Goal: Task Accomplishment & Management: Use online tool/utility

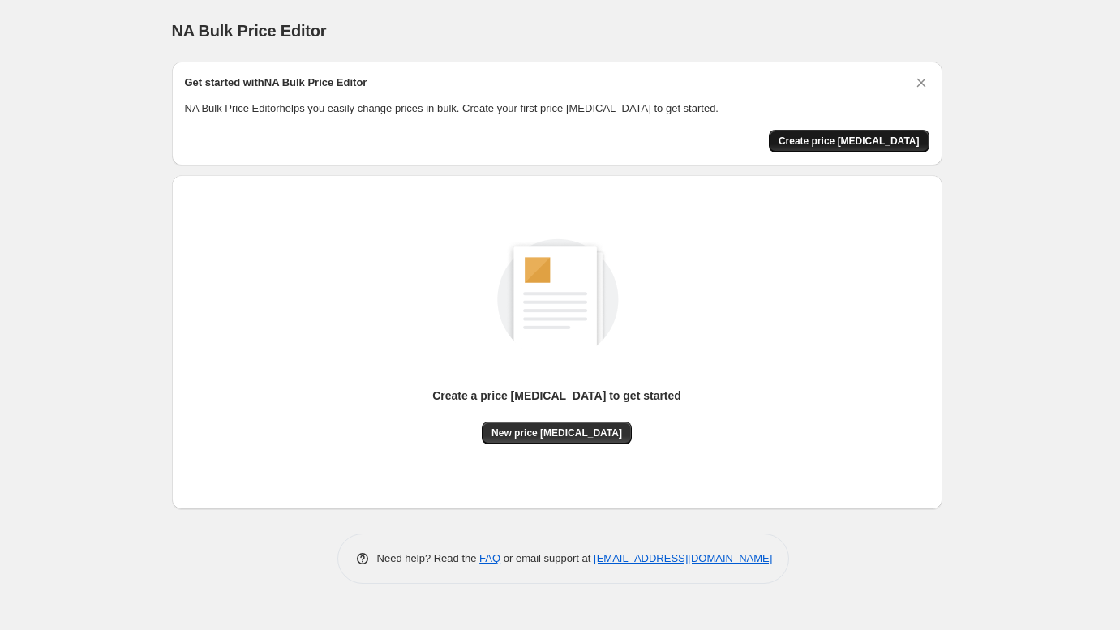
click at [867, 143] on span "Create price [MEDICAL_DATA]" at bounding box center [849, 141] width 141 height 13
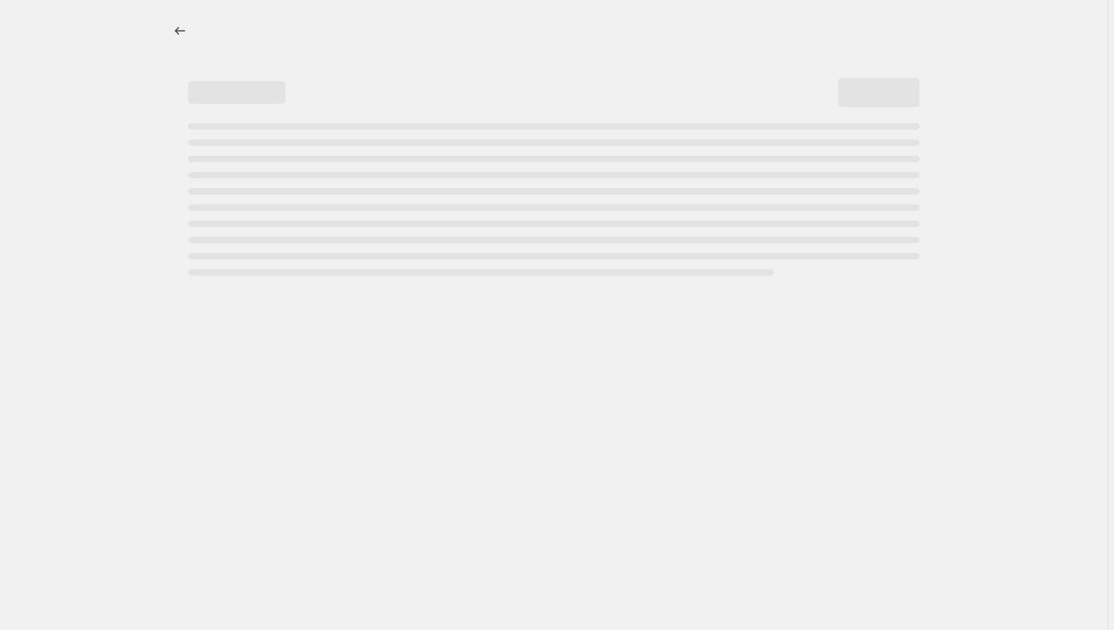
select select "percentage"
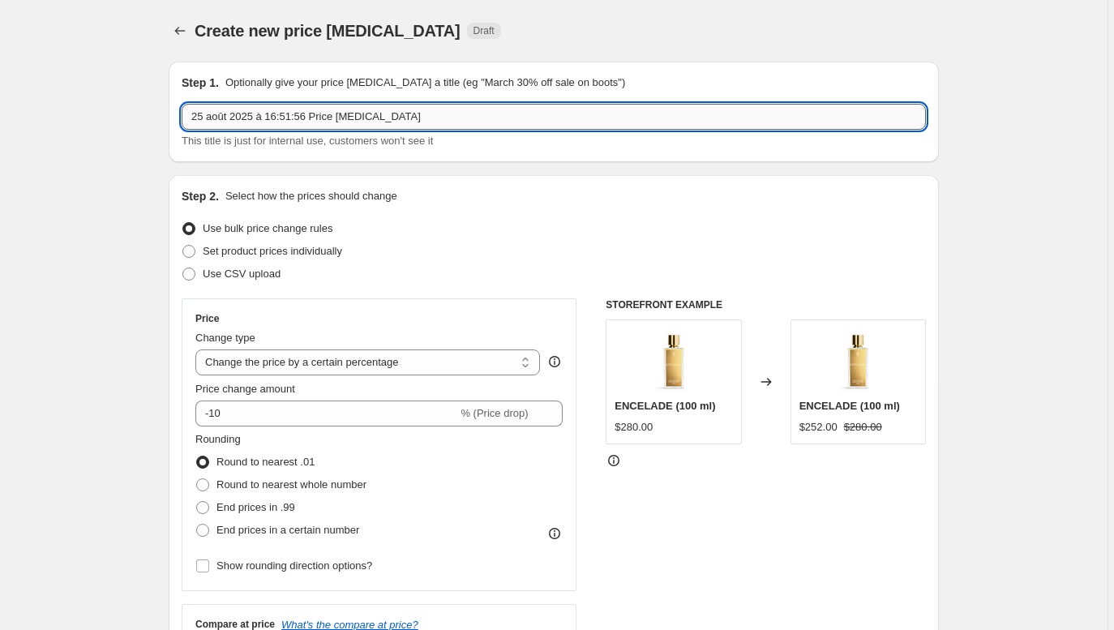
click at [305, 114] on input "25 août 2025 à 16:51:56 Price change job" at bounding box center [554, 117] width 745 height 26
click at [294, 118] on input "25 août 2025 à 16:51:56 Price change job" at bounding box center [554, 117] width 745 height 26
type input "1st September - Prices increase EDP"
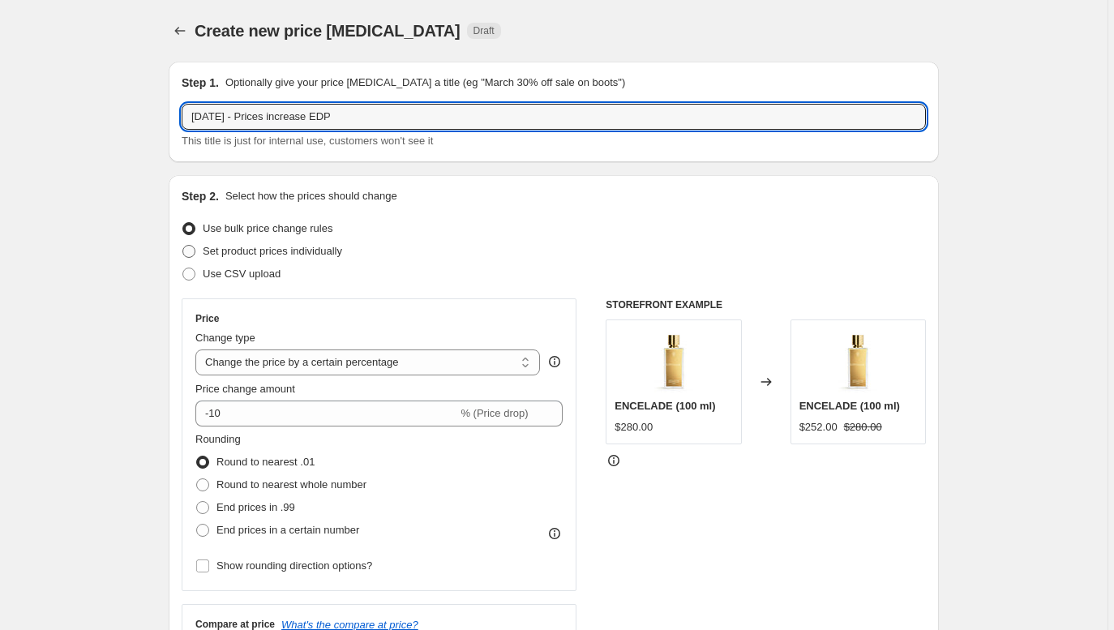
click at [217, 251] on span "Set product prices individually" at bounding box center [273, 251] width 140 height 12
click at [183, 246] on input "Set product prices individually" at bounding box center [182, 245] width 1 height 1
radio input "true"
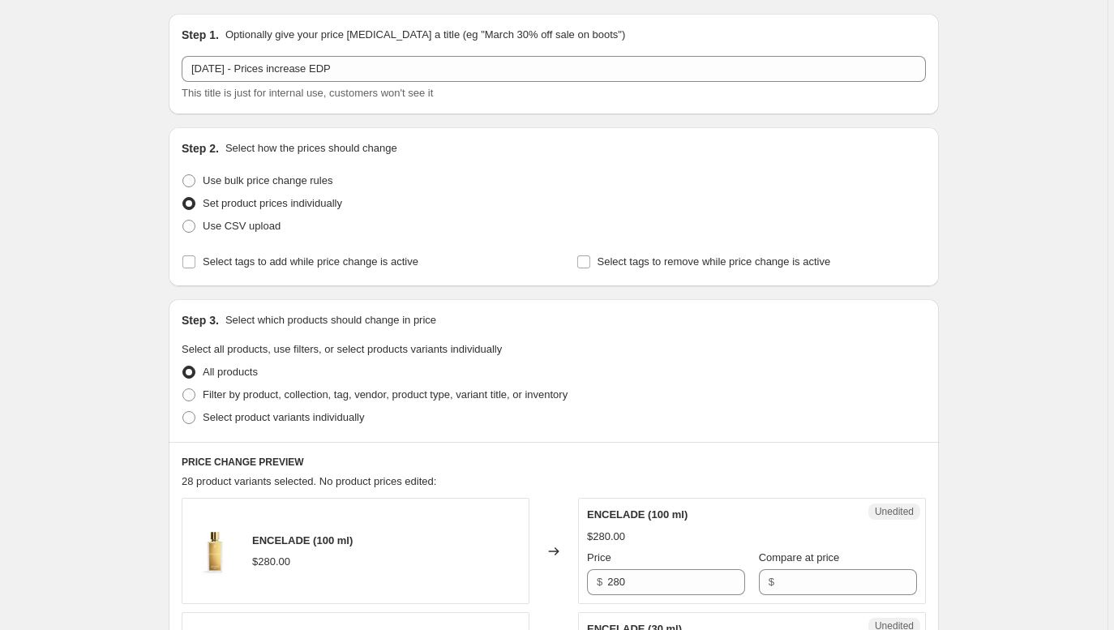
scroll to position [51, 0]
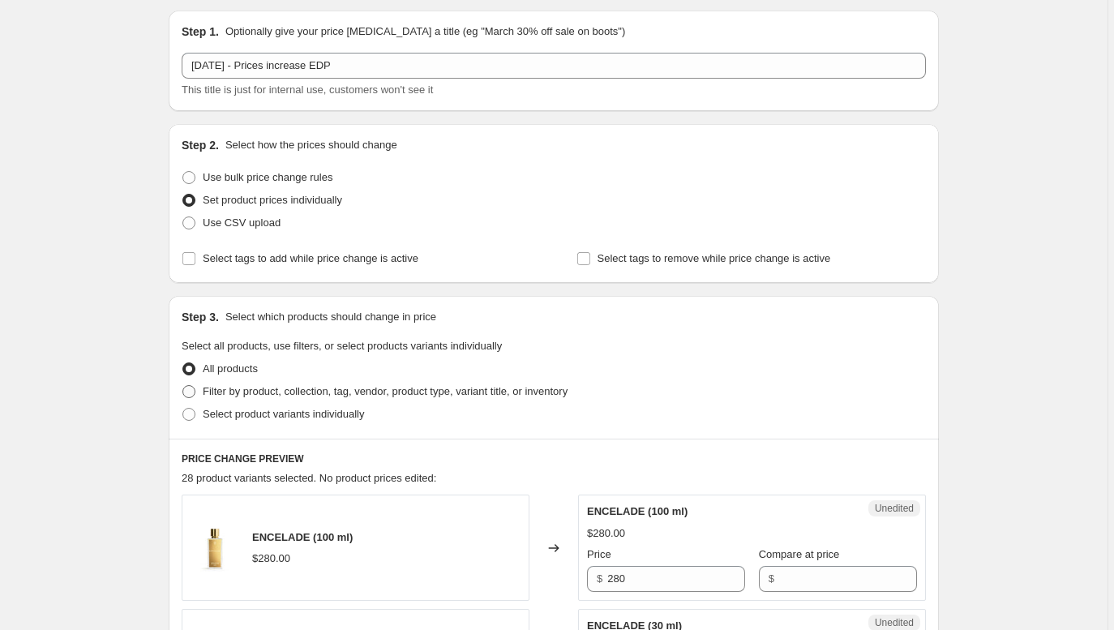
click at [256, 390] on span "Filter by product, collection, tag, vendor, product type, variant title, or inv…" at bounding box center [385, 391] width 365 height 12
click at [183, 386] on input "Filter by product, collection, tag, vendor, product type, variant title, or inv…" at bounding box center [182, 385] width 1 height 1
radio input "true"
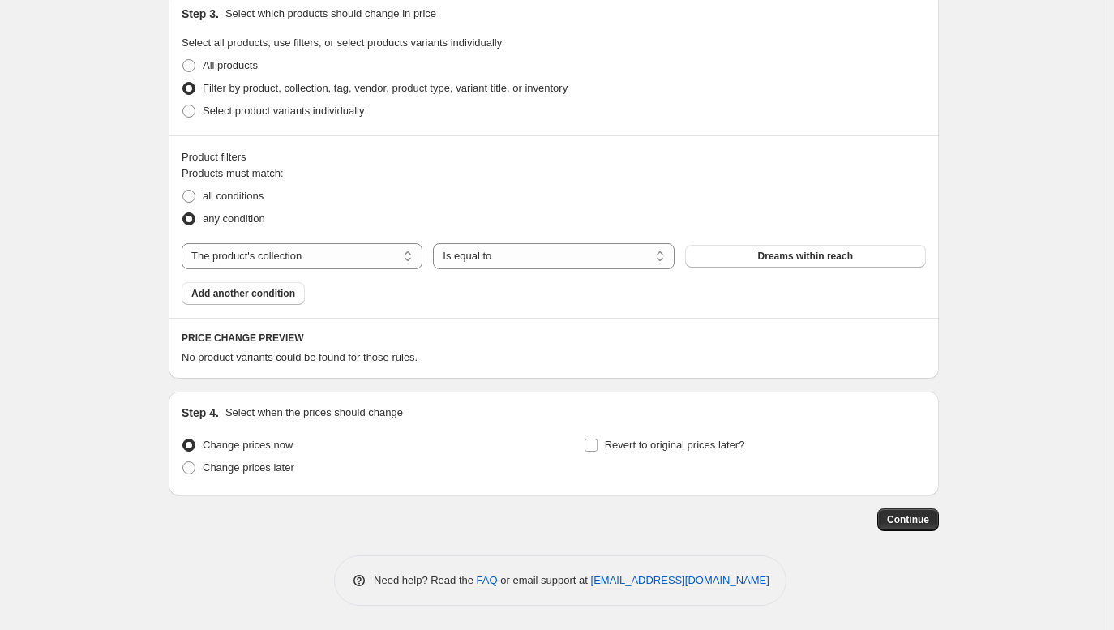
scroll to position [354, 0]
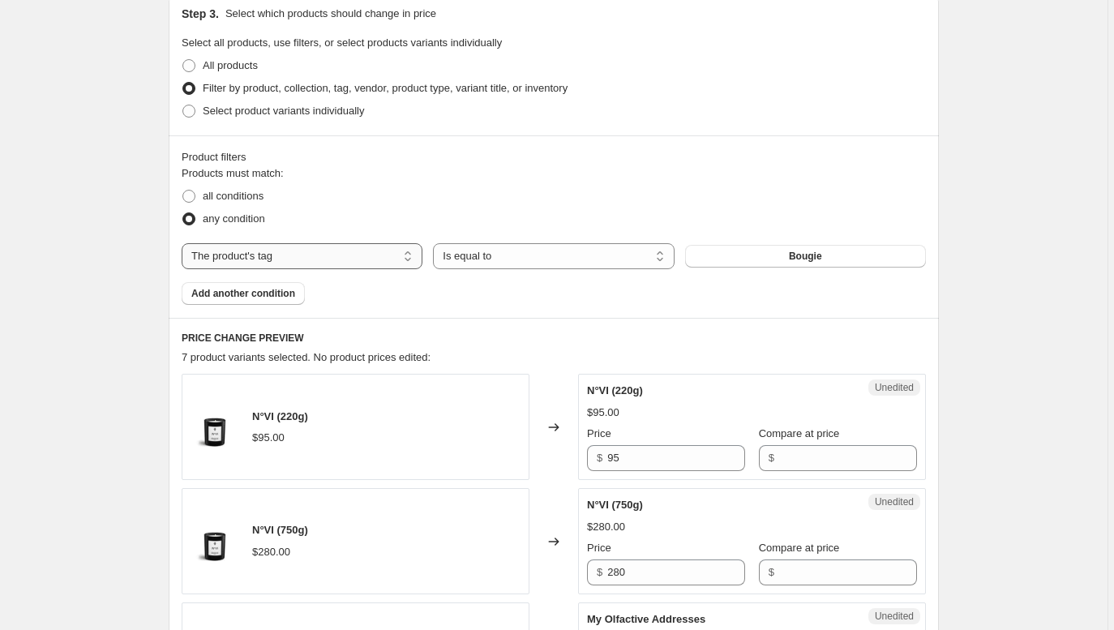
select select "product"
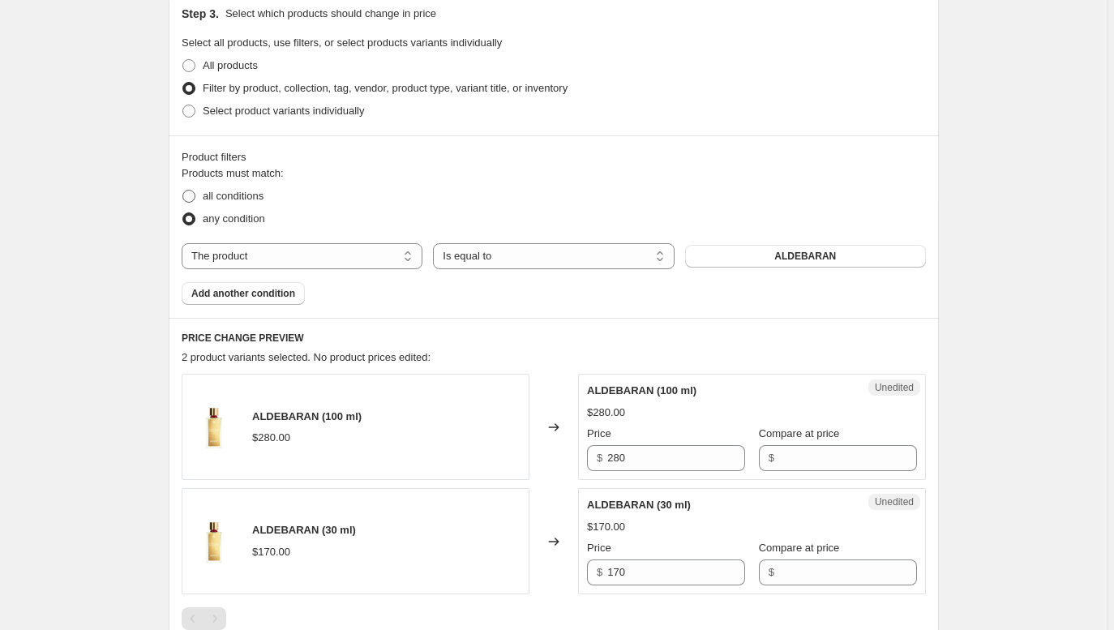
click at [236, 195] on span "all conditions" at bounding box center [233, 196] width 61 height 12
click at [183, 191] on input "all conditions" at bounding box center [182, 190] width 1 height 1
radio input "true"
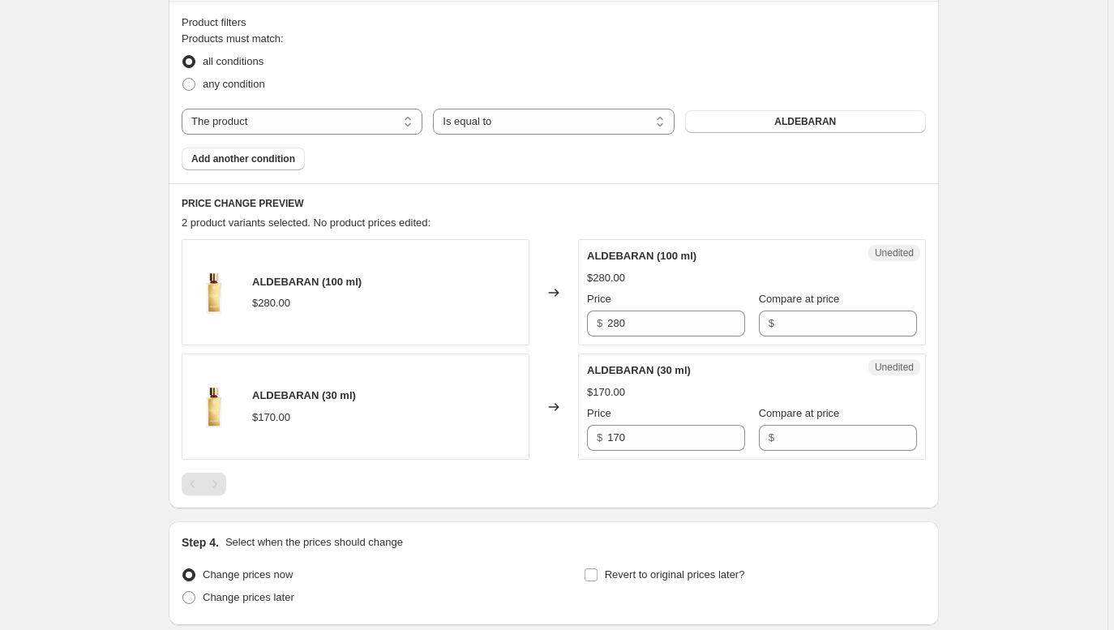
scroll to position [358, 0]
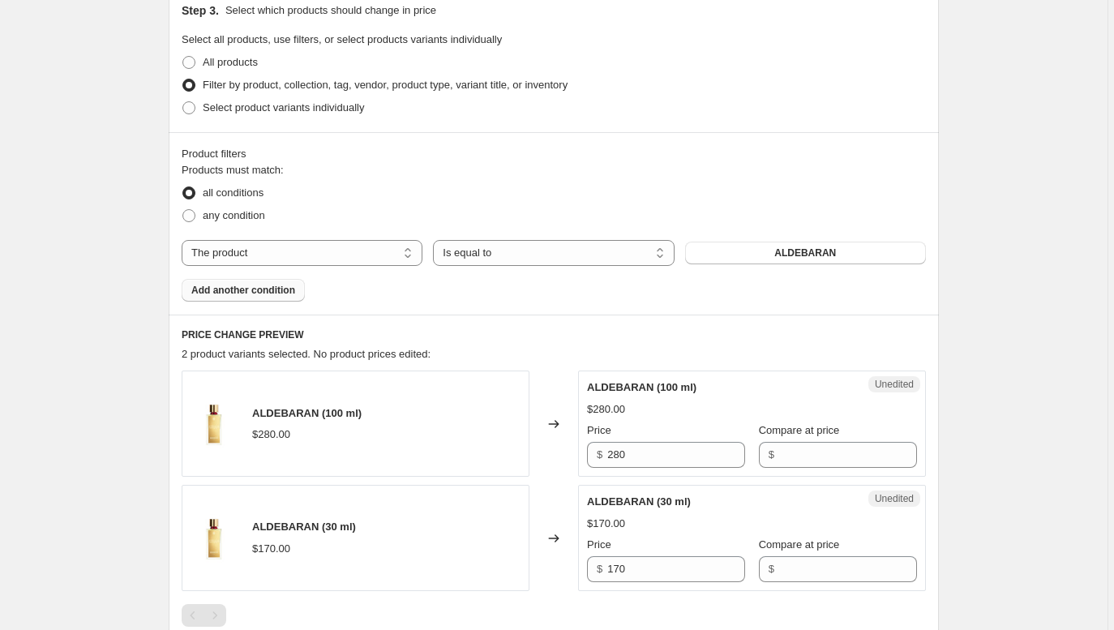
click at [271, 290] on span "Add another condition" at bounding box center [243, 290] width 104 height 13
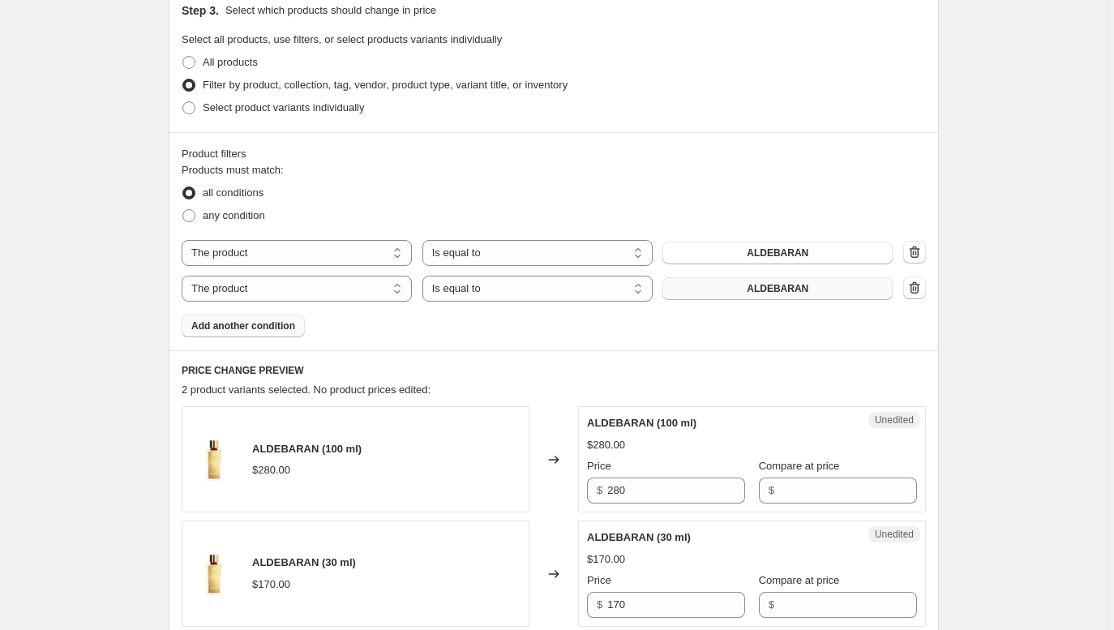
click at [831, 288] on button "ALDEBARAN" at bounding box center [778, 288] width 230 height 23
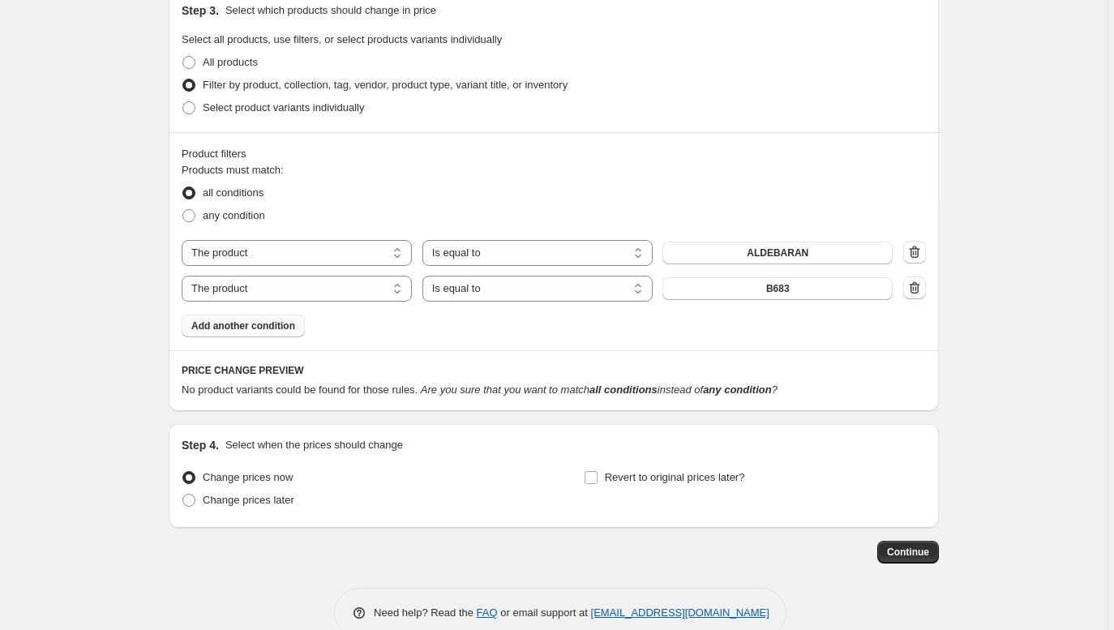
click at [268, 324] on span "Add another condition" at bounding box center [243, 326] width 104 height 13
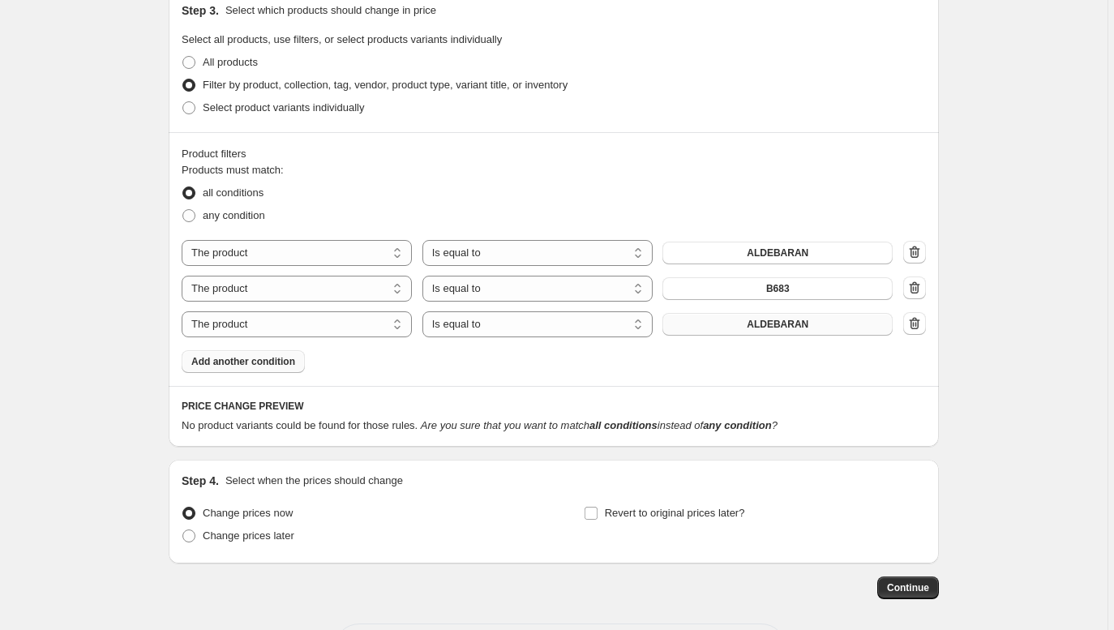
click at [718, 324] on button "ALDEBARAN" at bounding box center [778, 324] width 230 height 23
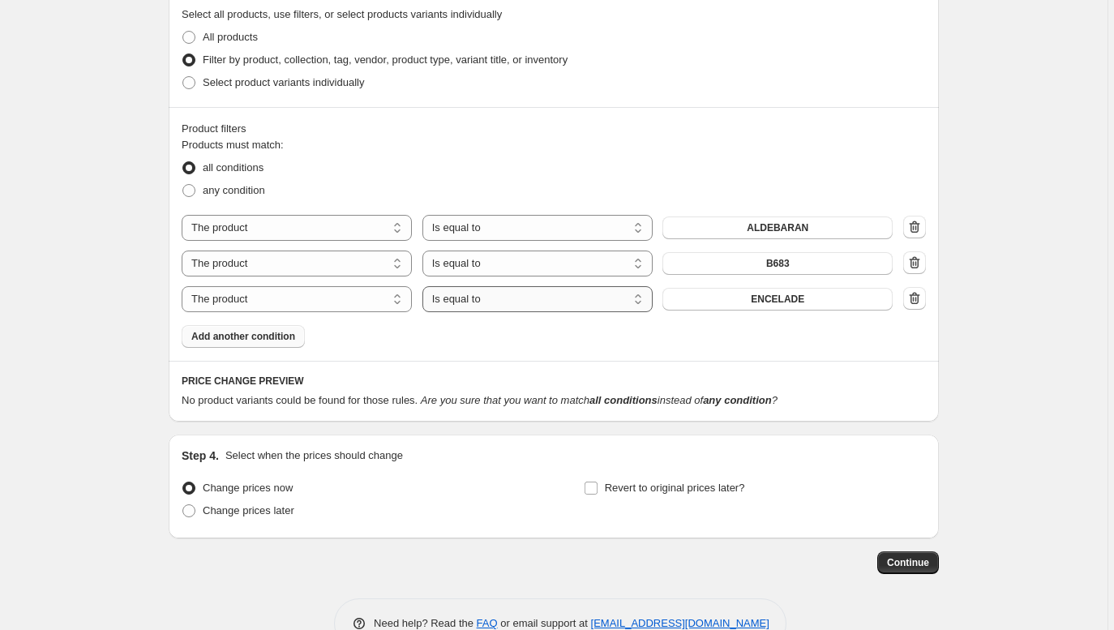
scroll to position [411, 0]
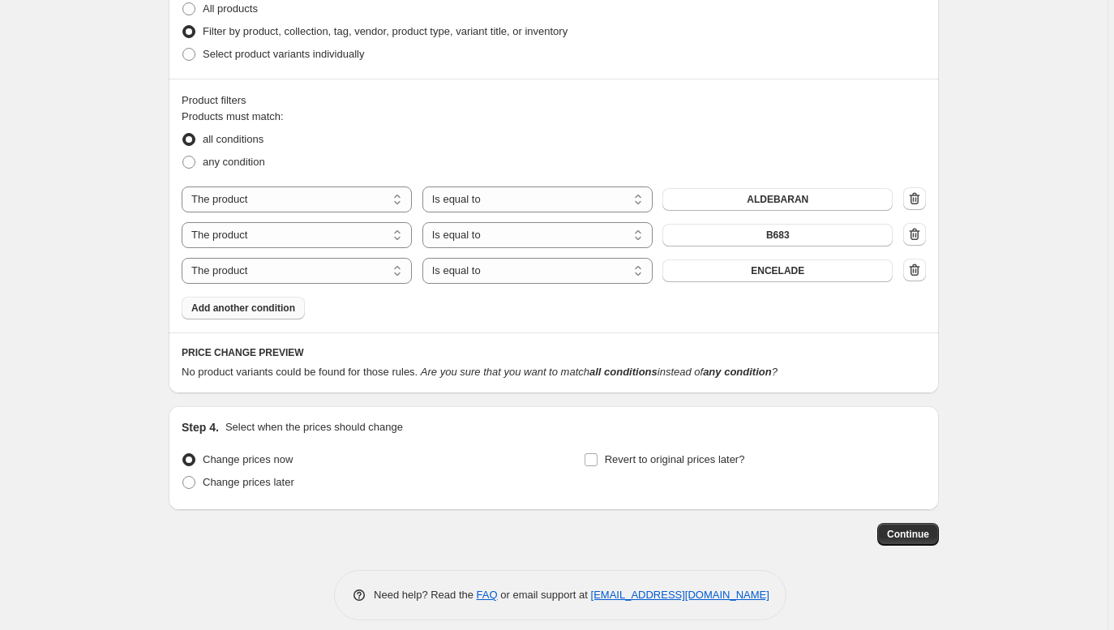
click at [264, 307] on span "Add another condition" at bounding box center [243, 308] width 104 height 13
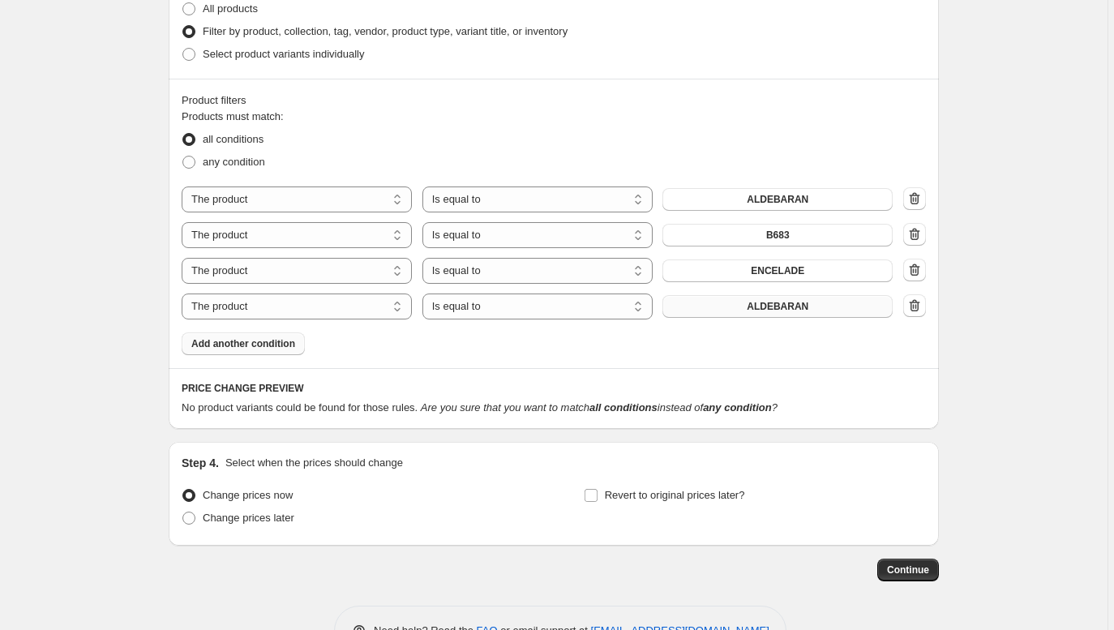
click at [756, 316] on button "ALDEBARAN" at bounding box center [778, 306] width 230 height 23
click at [260, 337] on button "Add another condition" at bounding box center [243, 344] width 123 height 23
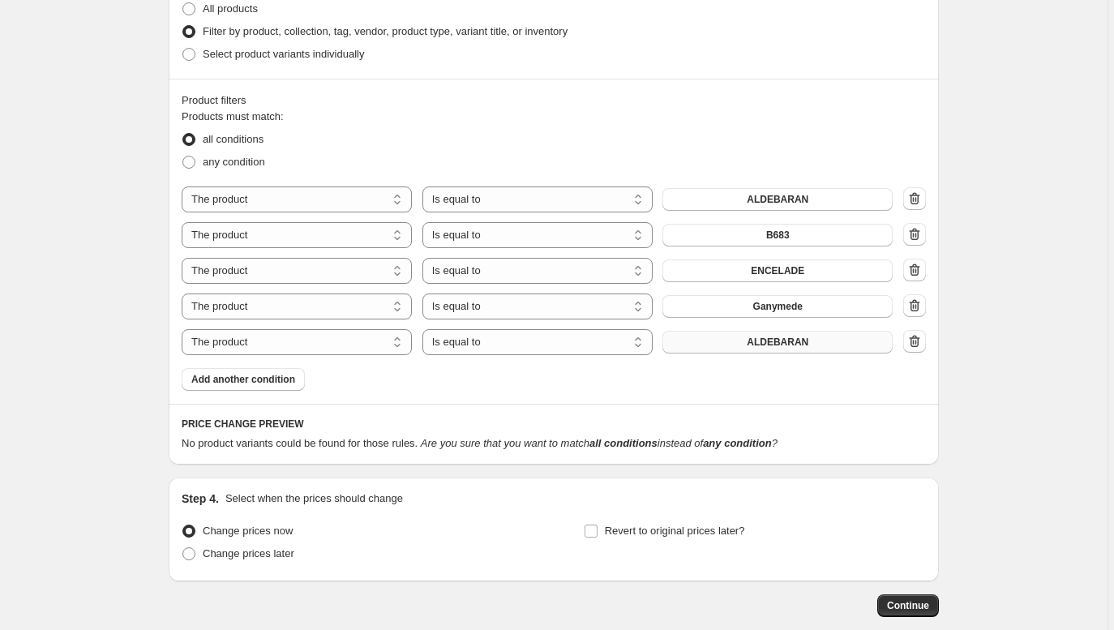
click at [778, 344] on span "ALDEBARAN" at bounding box center [778, 342] width 62 height 13
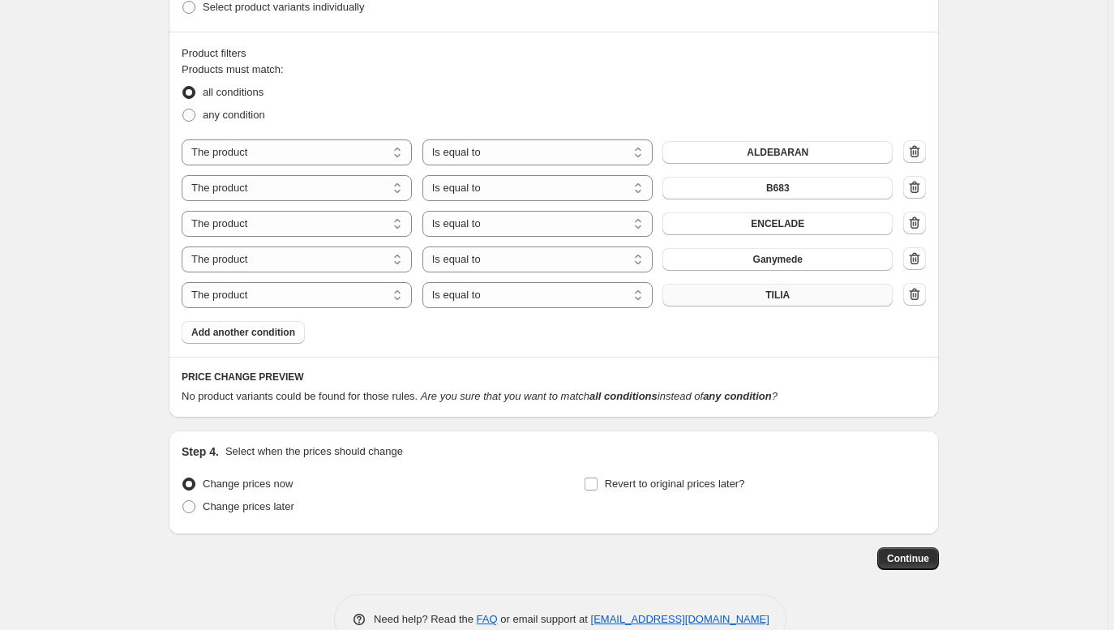
scroll to position [491, 0]
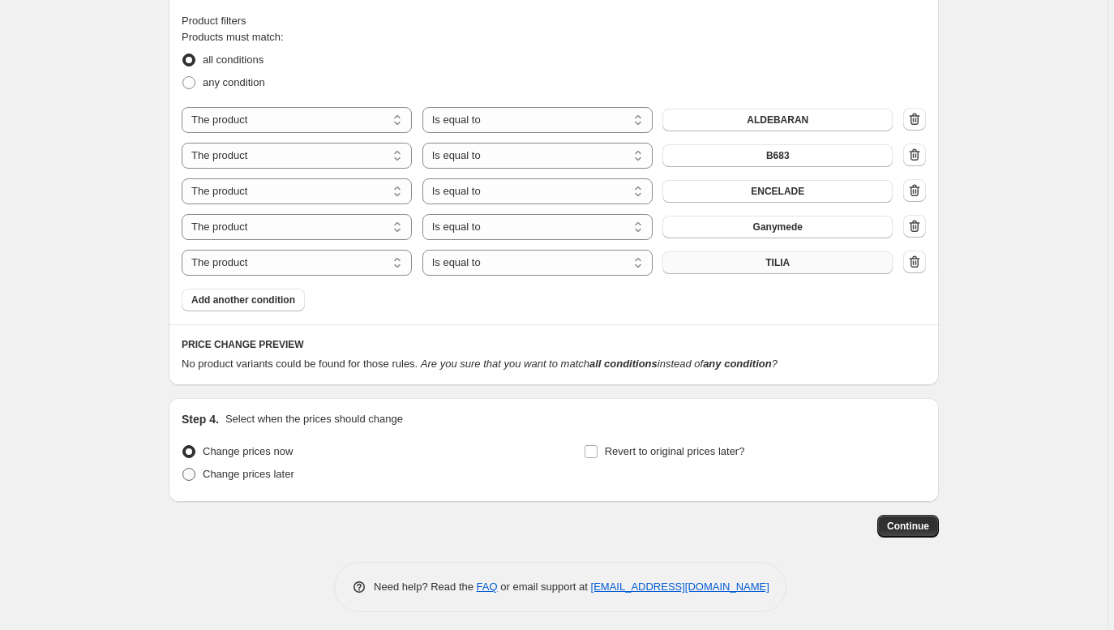
click at [279, 477] on span "Change prices later" at bounding box center [249, 474] width 92 height 12
click at [183, 469] on input "Change prices later" at bounding box center [182, 468] width 1 height 1
radio input "true"
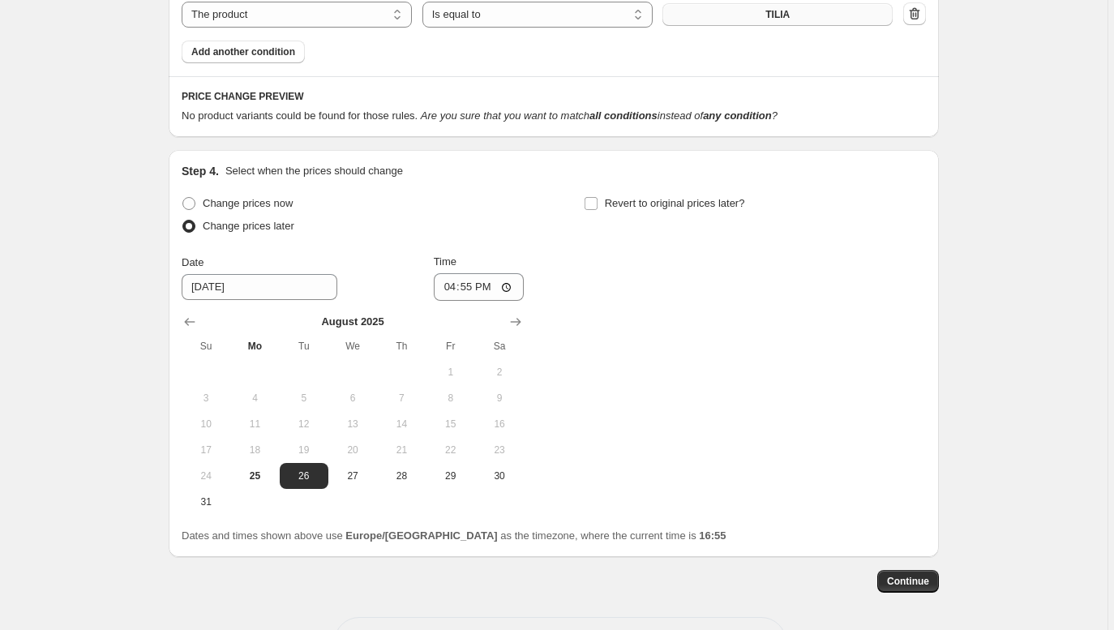
scroll to position [802, 0]
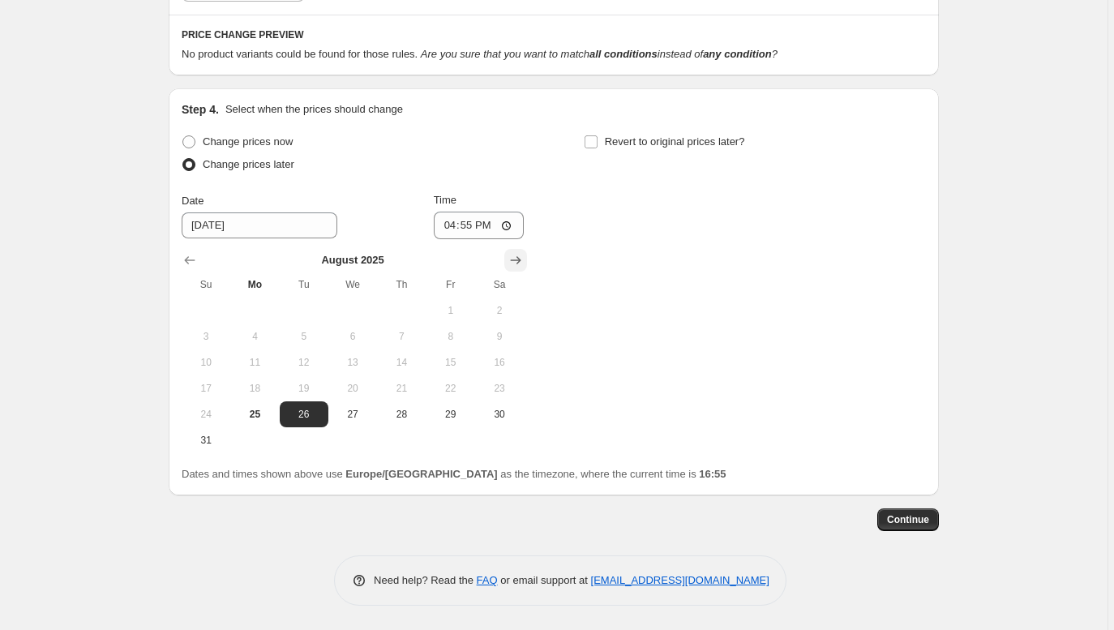
click at [527, 261] on button "Show next month, September 2025" at bounding box center [515, 260] width 23 height 23
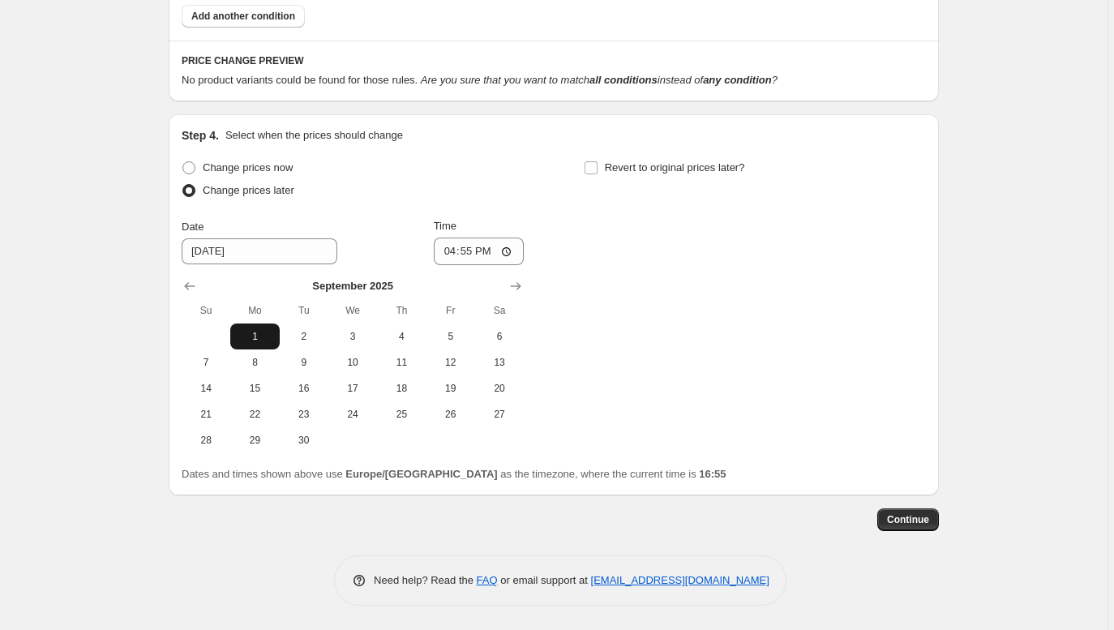
click at [247, 327] on button "1" at bounding box center [254, 337] width 49 height 26
type input "9/1/2025"
click at [507, 250] on input "16:55" at bounding box center [479, 252] width 91 height 28
click at [499, 251] on input "16:55" at bounding box center [479, 252] width 91 height 28
click at [515, 252] on input "00:55" at bounding box center [479, 252] width 91 height 28
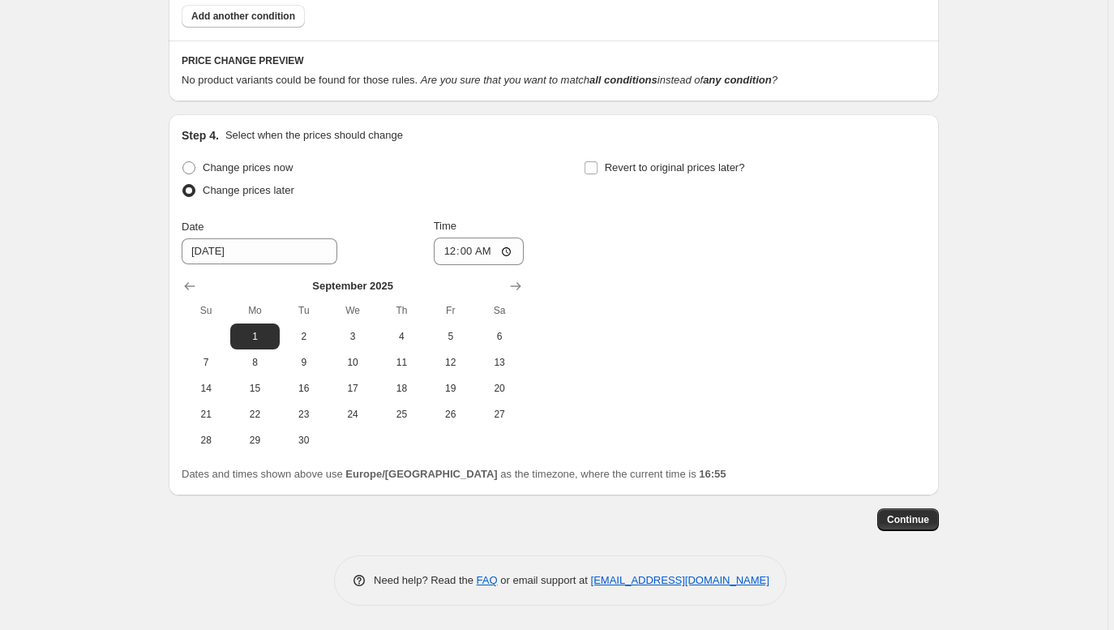
click at [668, 315] on div "Change prices now Change prices later Date 9/1/2025 Time 00:00 September 2025 S…" at bounding box center [554, 305] width 745 height 297
click at [512, 251] on input "00:00" at bounding box center [479, 252] width 91 height 28
click at [515, 251] on input "00:00" at bounding box center [479, 252] width 91 height 28
type input "00:01"
click at [769, 317] on div "Change prices now Change prices later Date 9/1/2025 Time 00:01 September 2025 S…" at bounding box center [554, 305] width 745 height 297
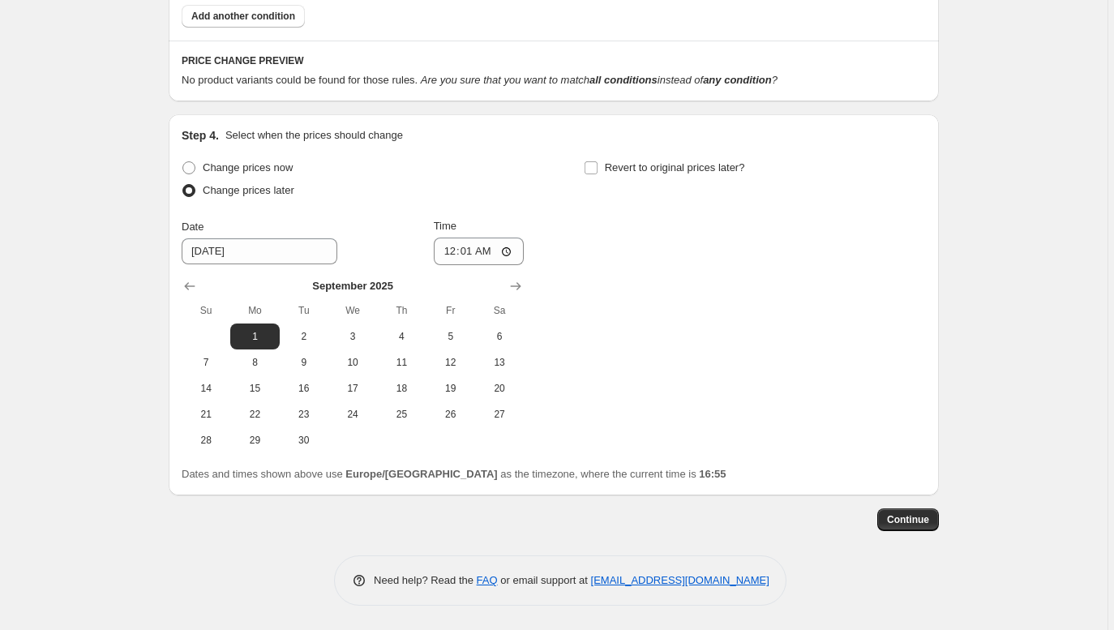
click at [755, 306] on div "Change prices now Change prices later Date 9/1/2025 Time 00:01 September 2025 S…" at bounding box center [554, 305] width 745 height 297
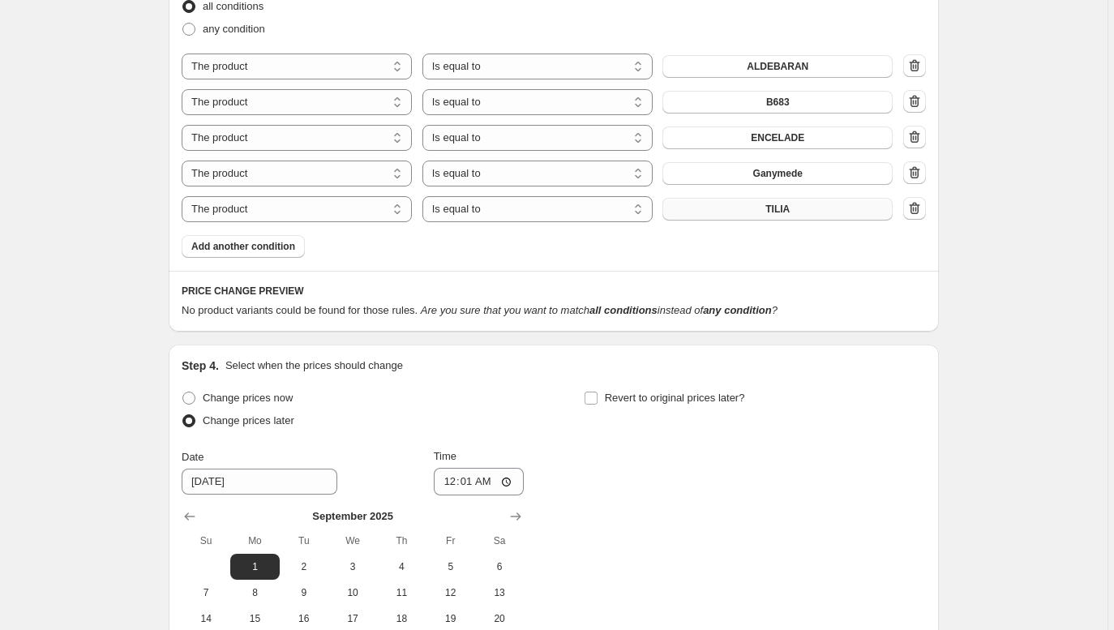
scroll to position [539, 0]
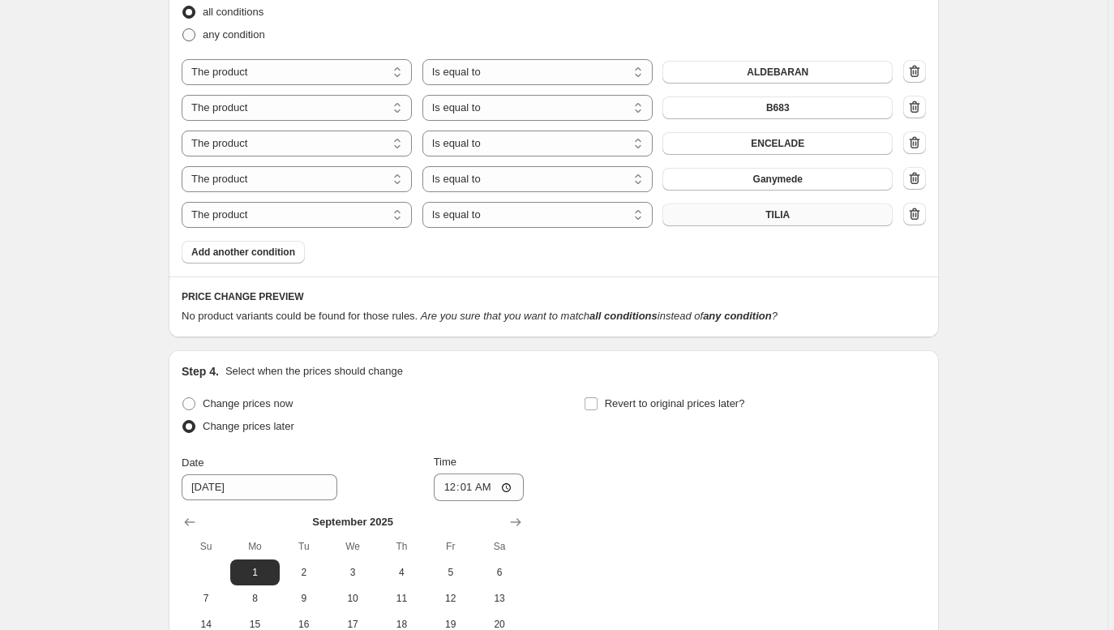
click at [195, 35] on span at bounding box center [188, 34] width 13 height 13
click at [183, 29] on input "any condition" at bounding box center [182, 28] width 1 height 1
radio input "true"
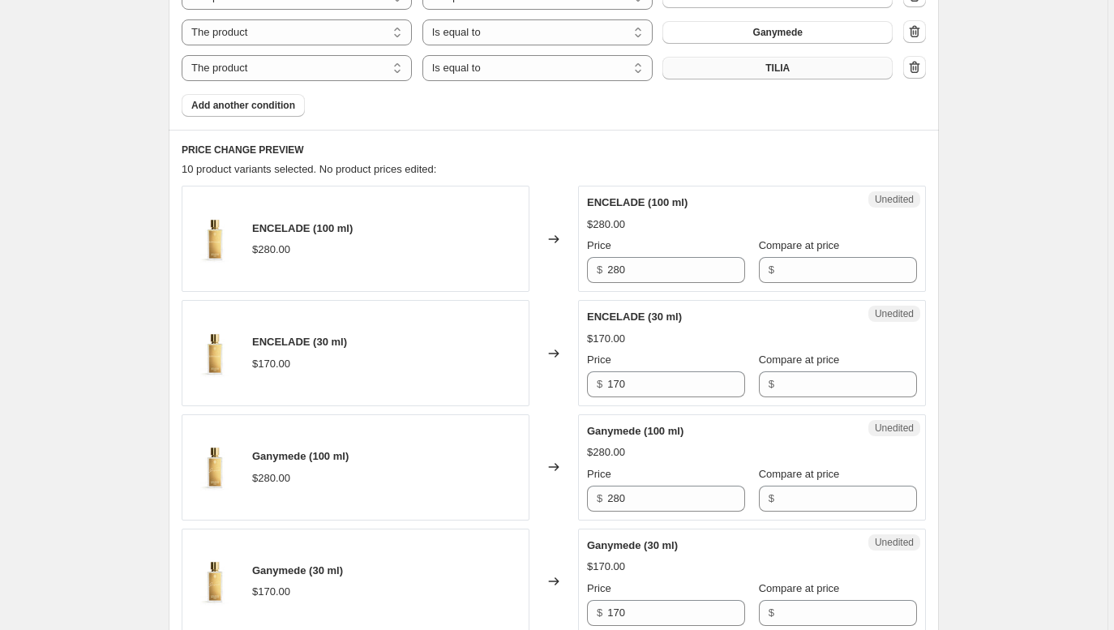
scroll to position [727, 0]
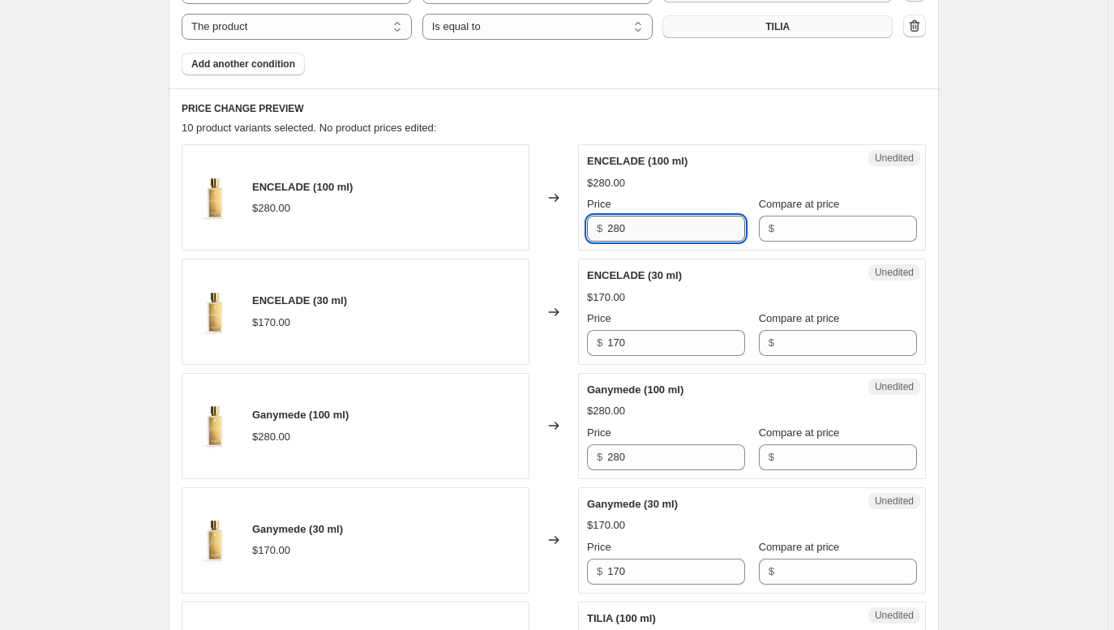
click at [620, 230] on input "280" at bounding box center [676, 229] width 138 height 26
click at [616, 230] on input "300" at bounding box center [676, 229] width 138 height 26
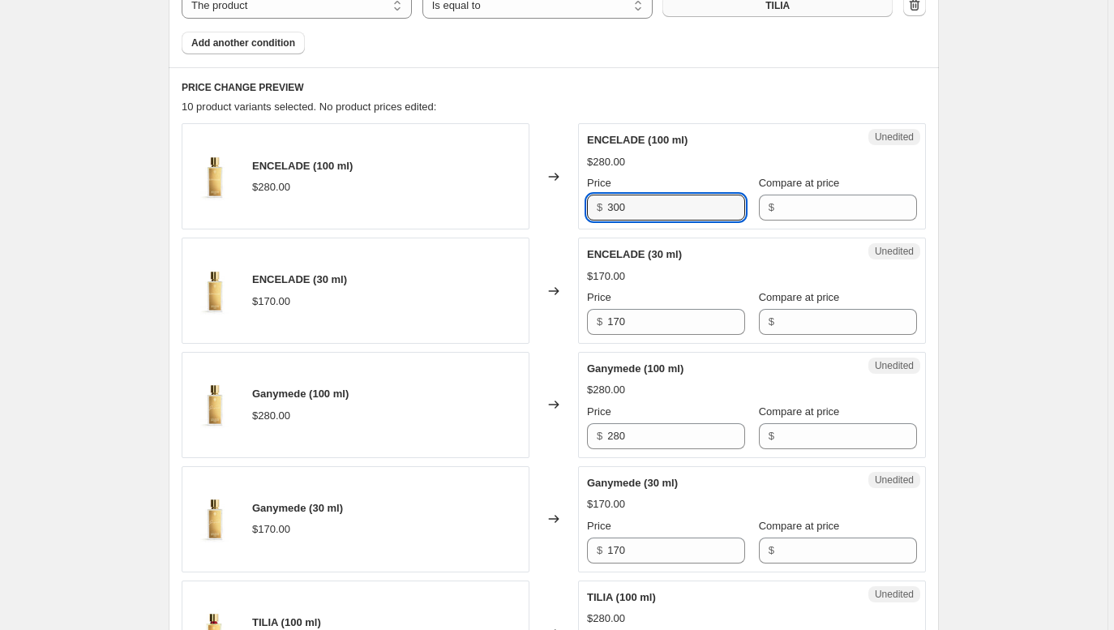
scroll to position [878, 0]
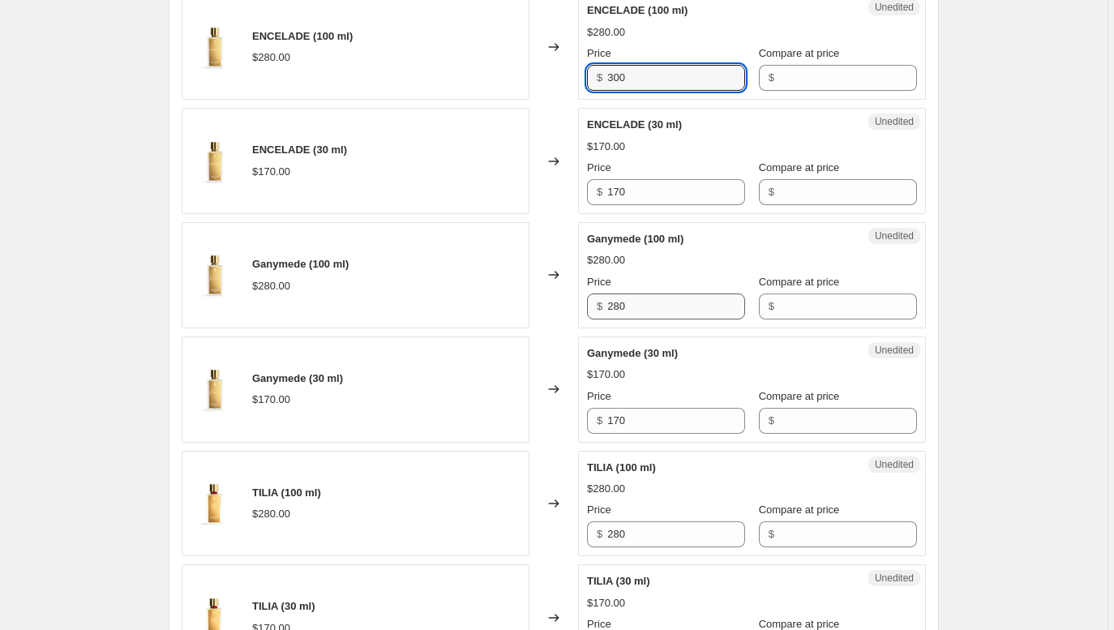
type input "300"
click at [625, 304] on input "280" at bounding box center [676, 307] width 138 height 26
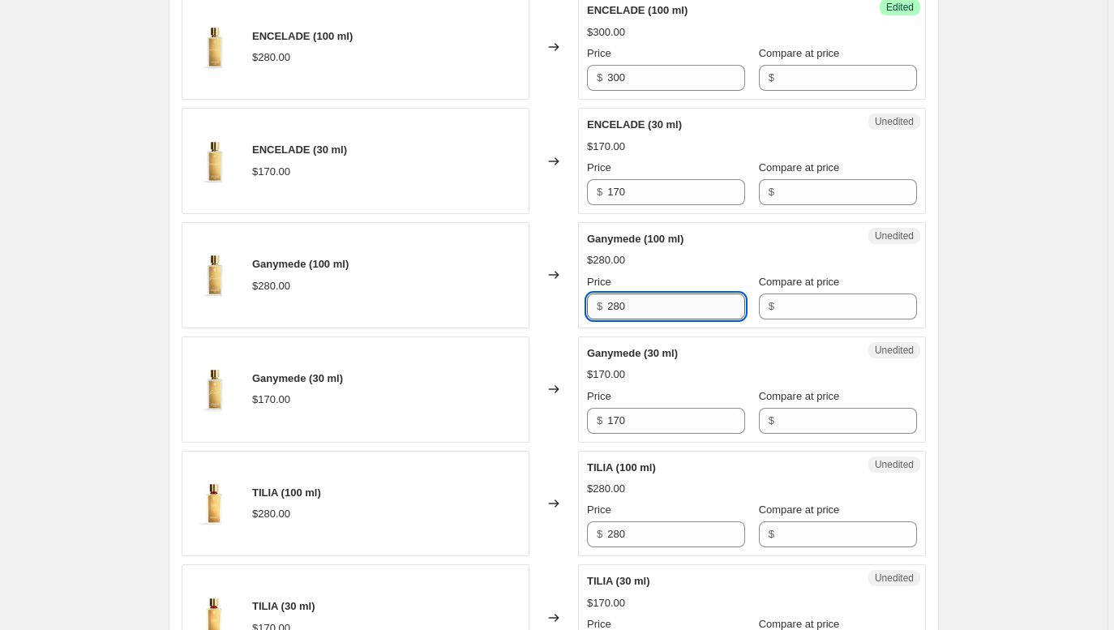
click at [625, 304] on input "280" at bounding box center [676, 307] width 138 height 26
paste input "30"
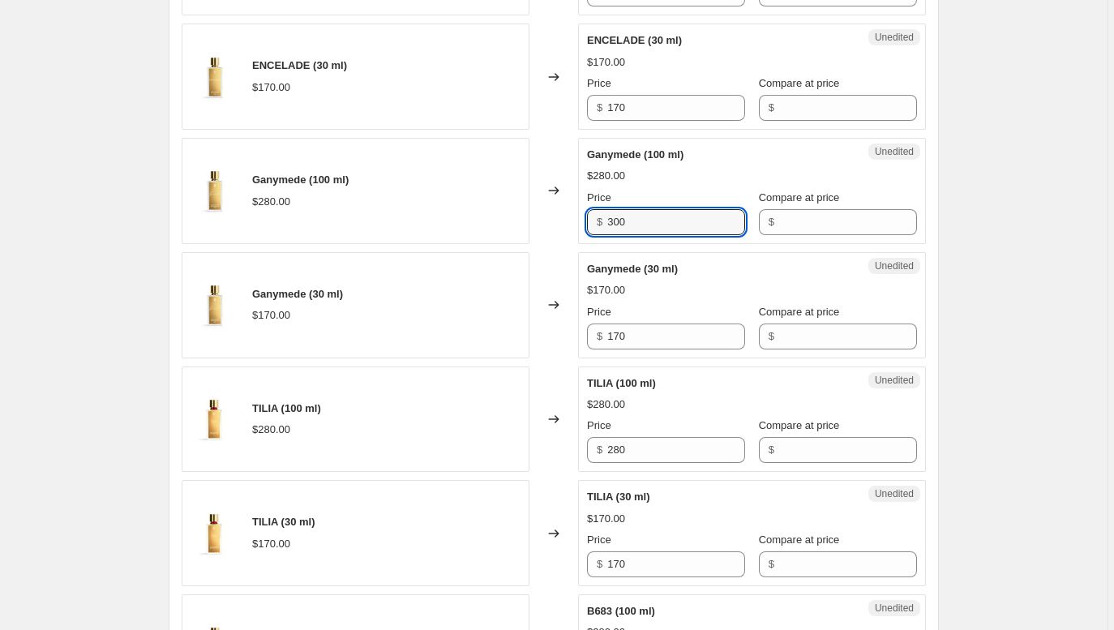
scroll to position [1022, 0]
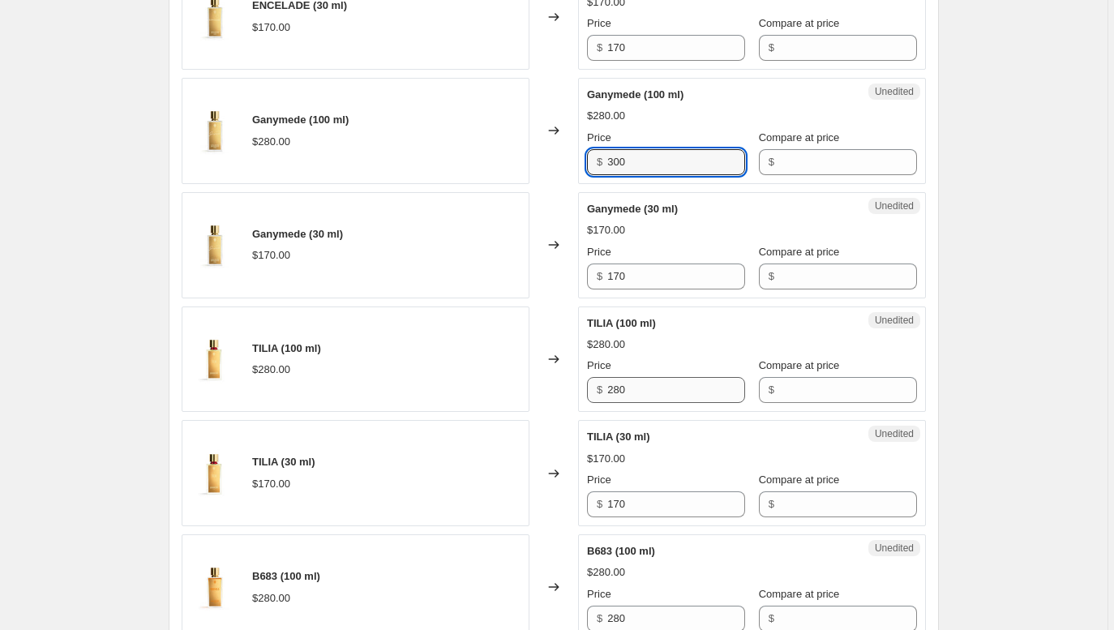
type input "300"
click at [624, 392] on input "280" at bounding box center [676, 390] width 138 height 26
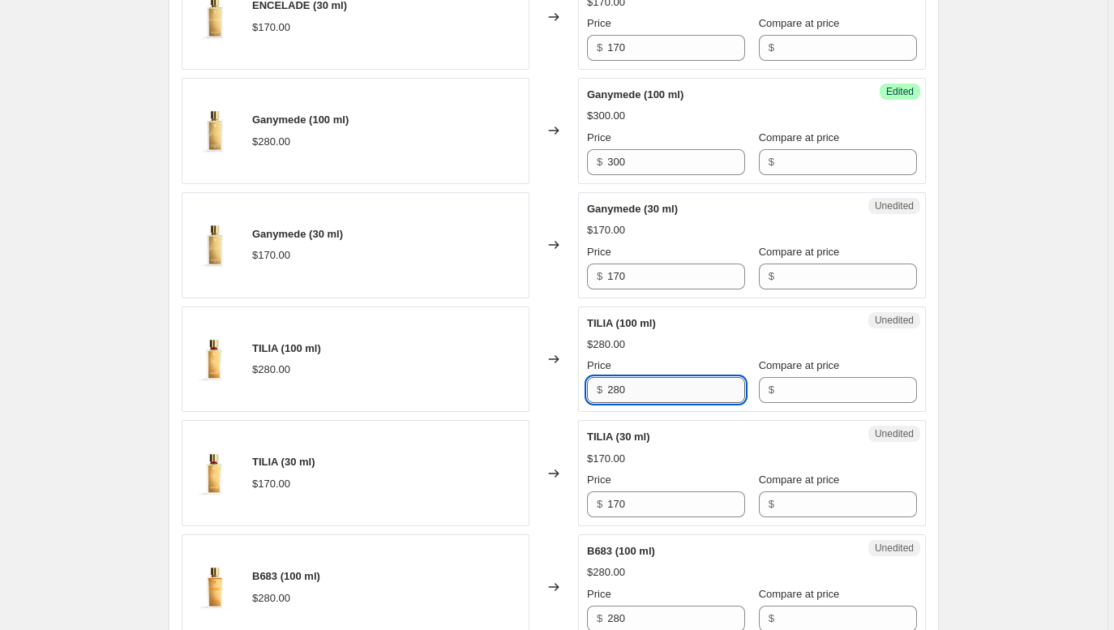
click at [623, 392] on input "280" at bounding box center [676, 390] width 138 height 26
paste input "30"
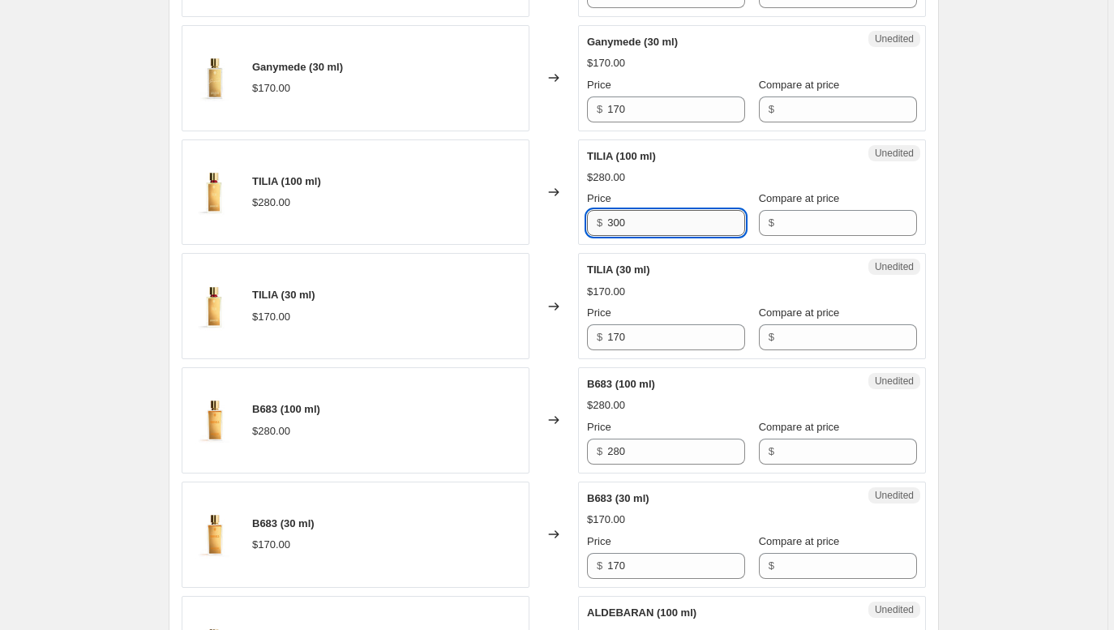
scroll to position [1261, 0]
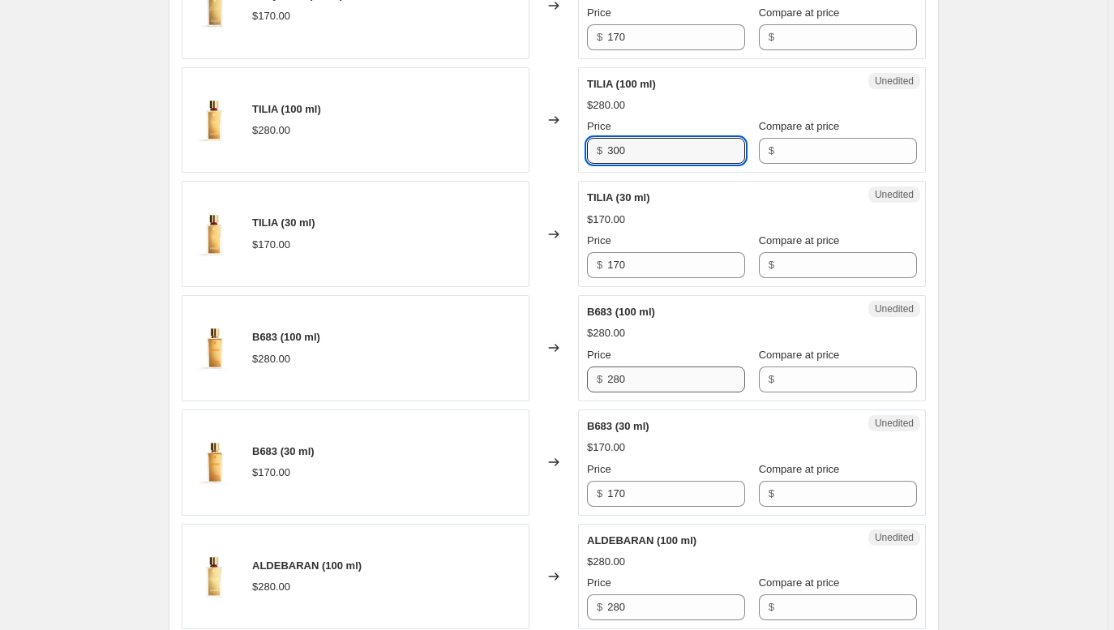
type input "300"
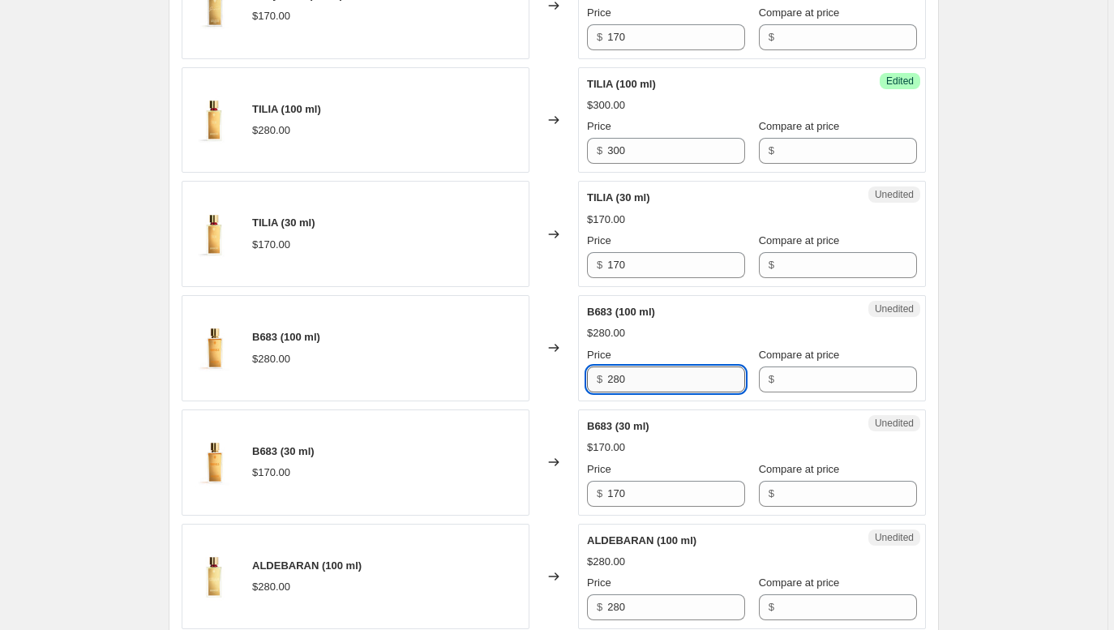
click at [621, 380] on input "280" at bounding box center [676, 380] width 138 height 26
paste input "30"
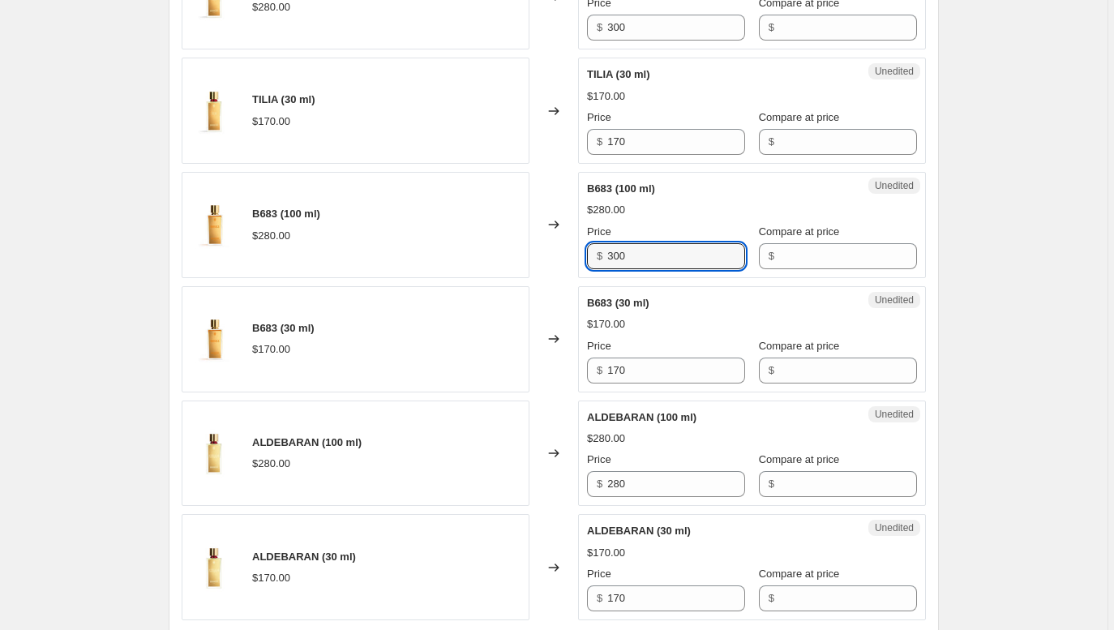
scroll to position [1479, 0]
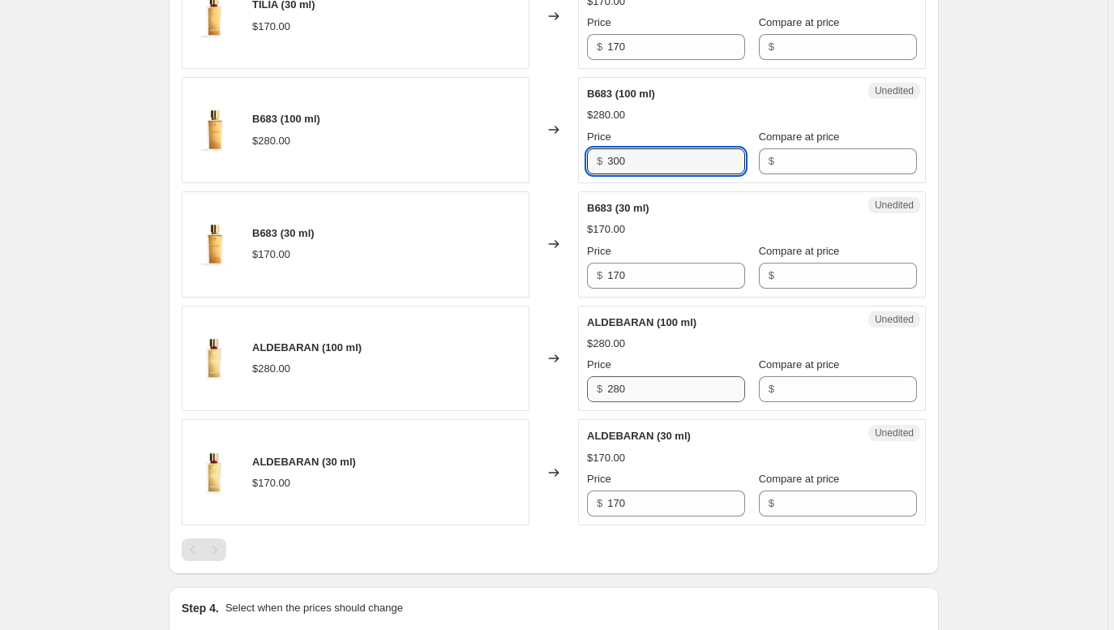
type input "300"
click at [622, 389] on input "280" at bounding box center [676, 389] width 138 height 26
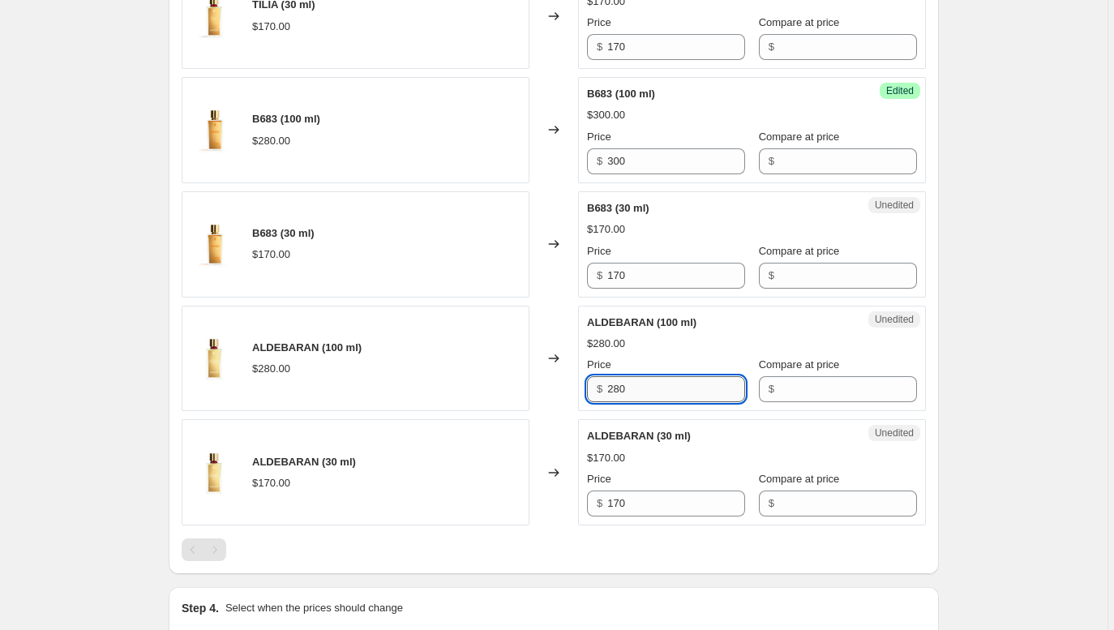
click at [622, 389] on input "280" at bounding box center [676, 389] width 138 height 26
paste input "30"
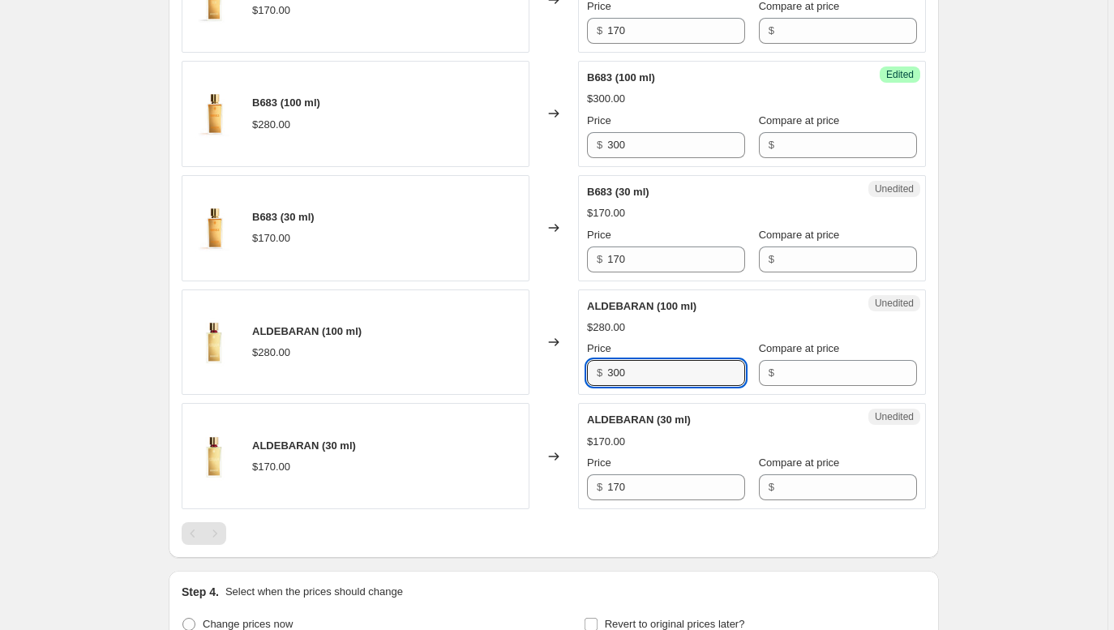
type input "300"
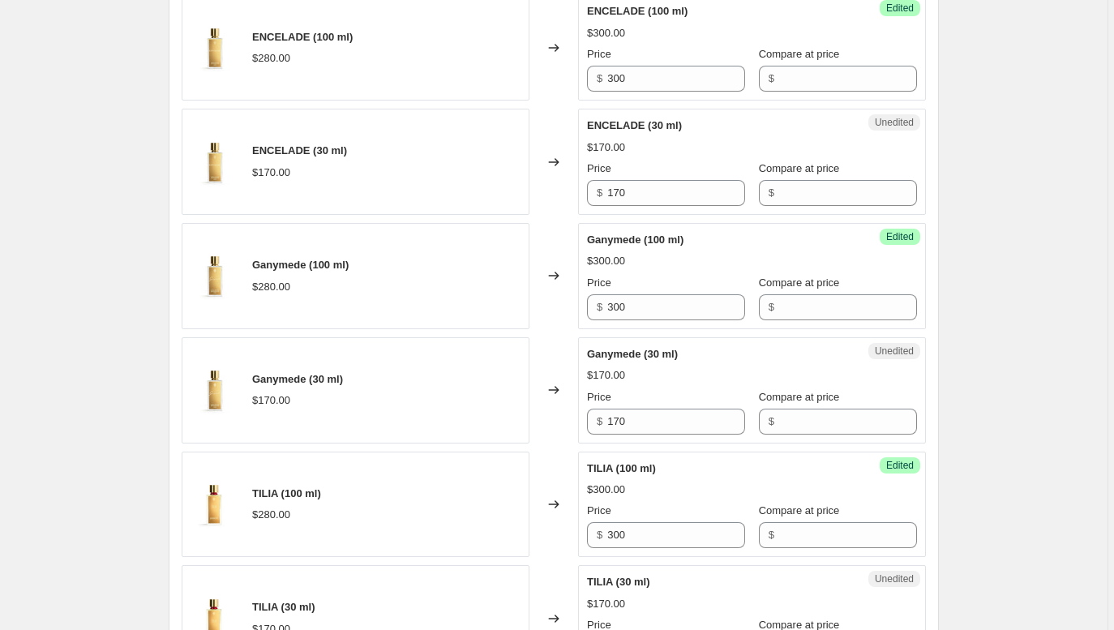
scroll to position [874, 0]
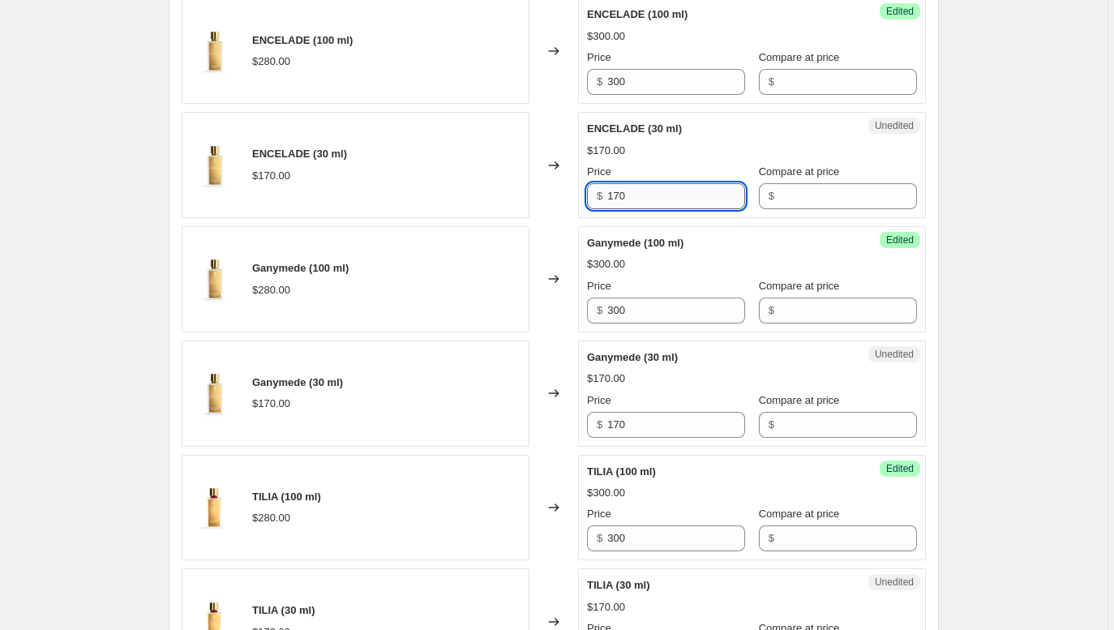
click at [618, 199] on input "170" at bounding box center [676, 196] width 138 height 26
paste input "5"
type input "175"
click at [623, 428] on input "170" at bounding box center [676, 425] width 138 height 26
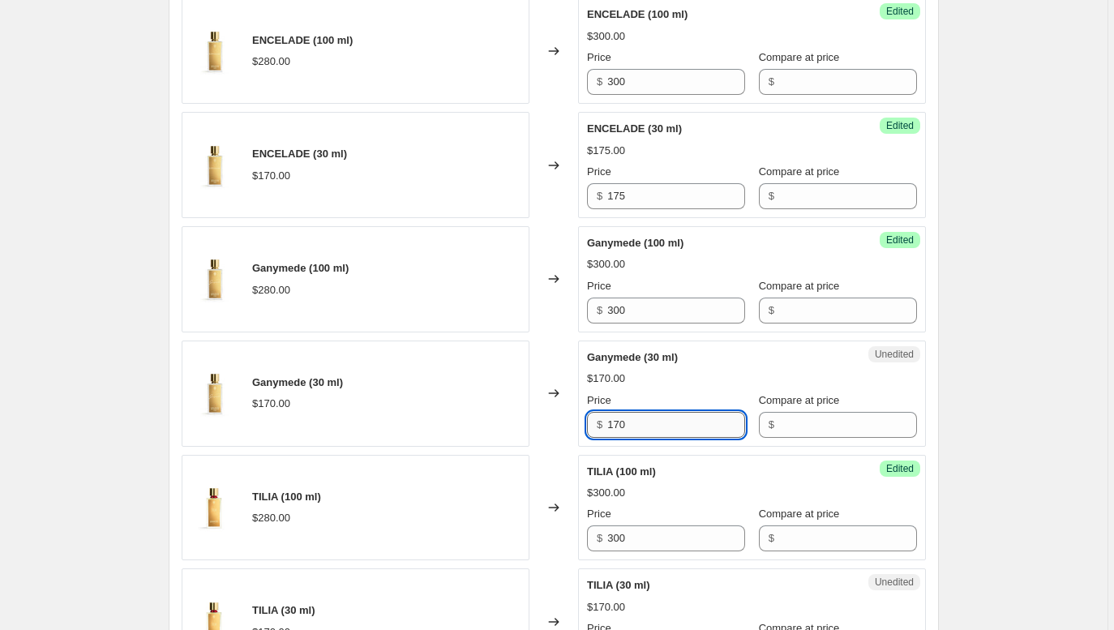
click at [623, 428] on input "170" at bounding box center [676, 425] width 138 height 26
paste input "5"
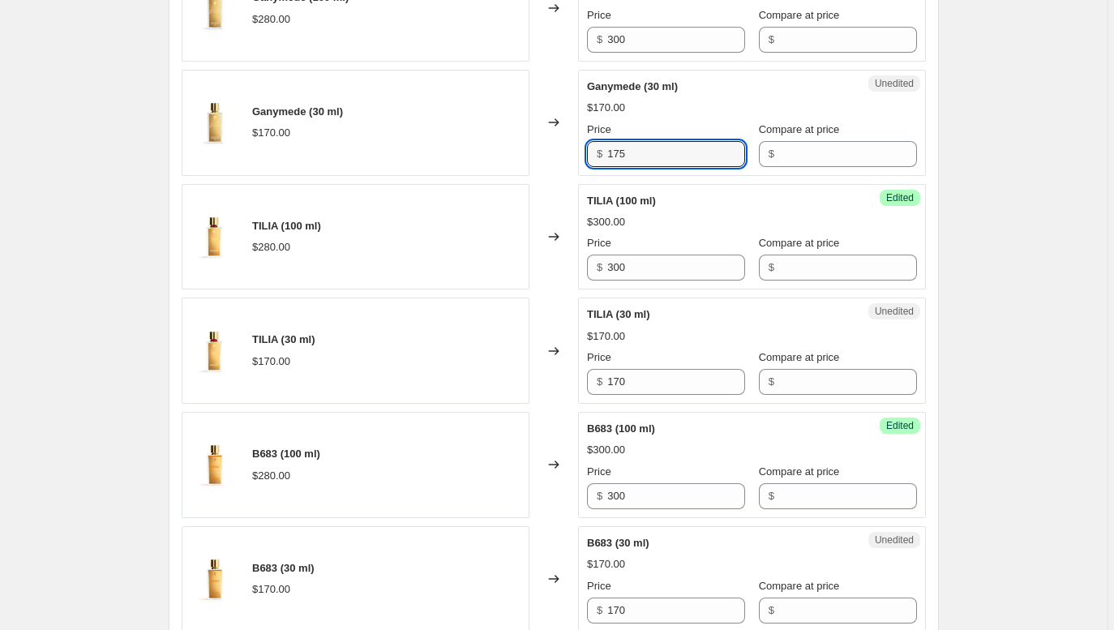
scroll to position [1231, 0]
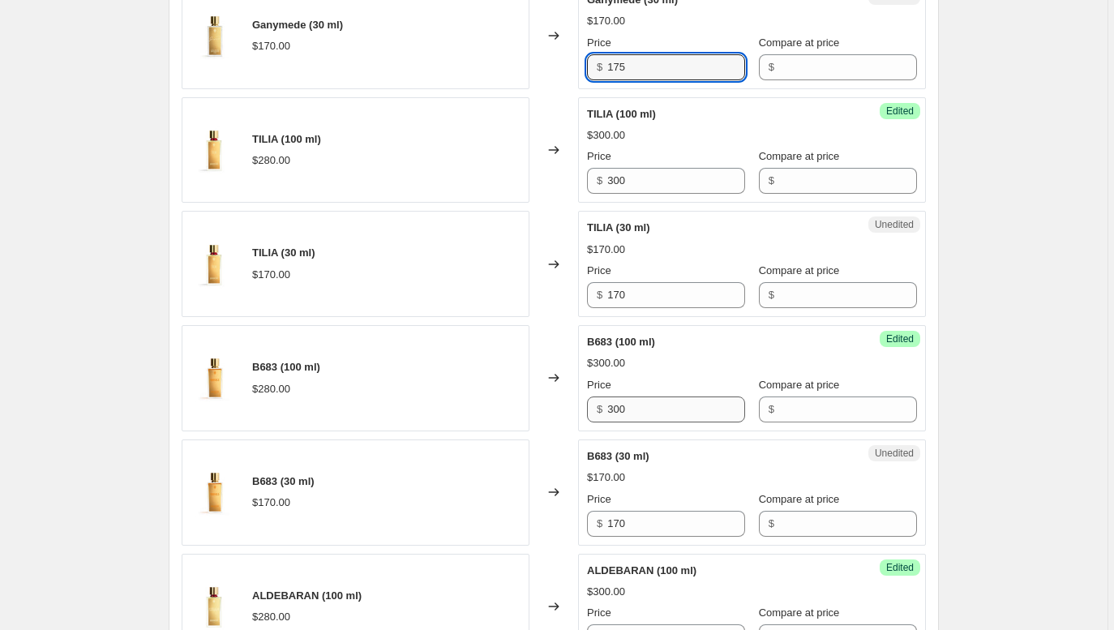
type input "175"
click at [627, 411] on input "300" at bounding box center [676, 410] width 138 height 26
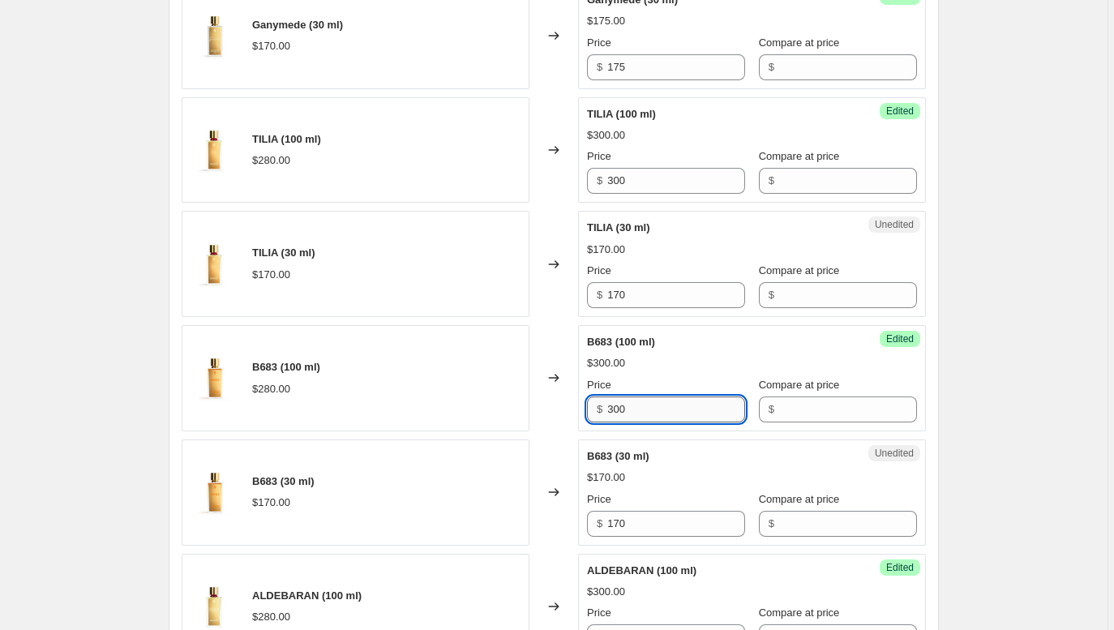
click at [627, 411] on input "300" at bounding box center [676, 410] width 138 height 26
paste input "175"
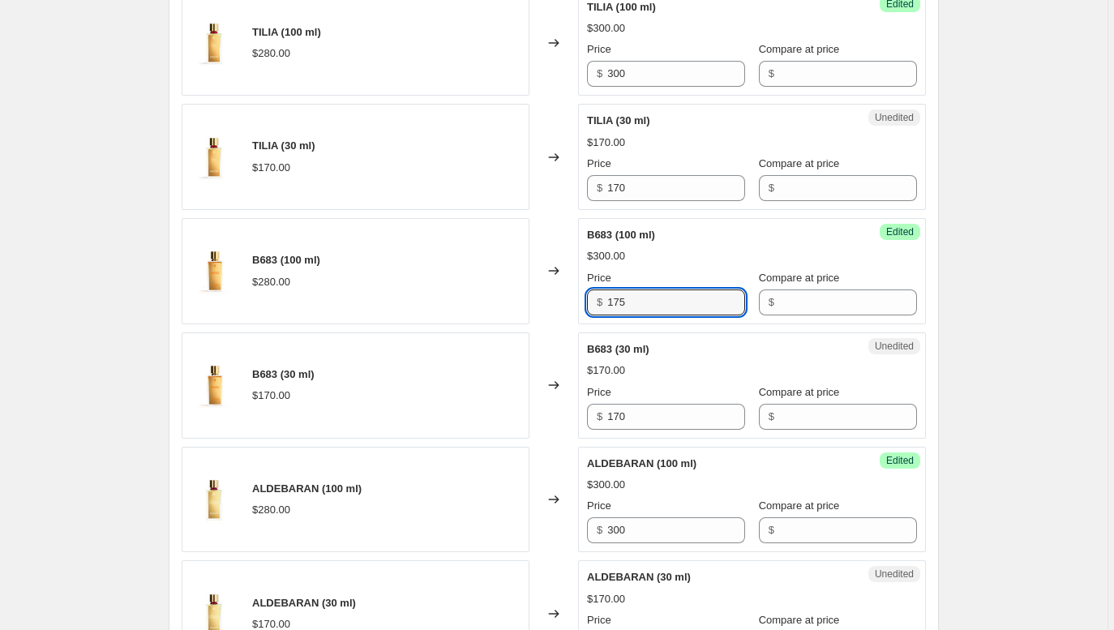
scroll to position [1431, 0]
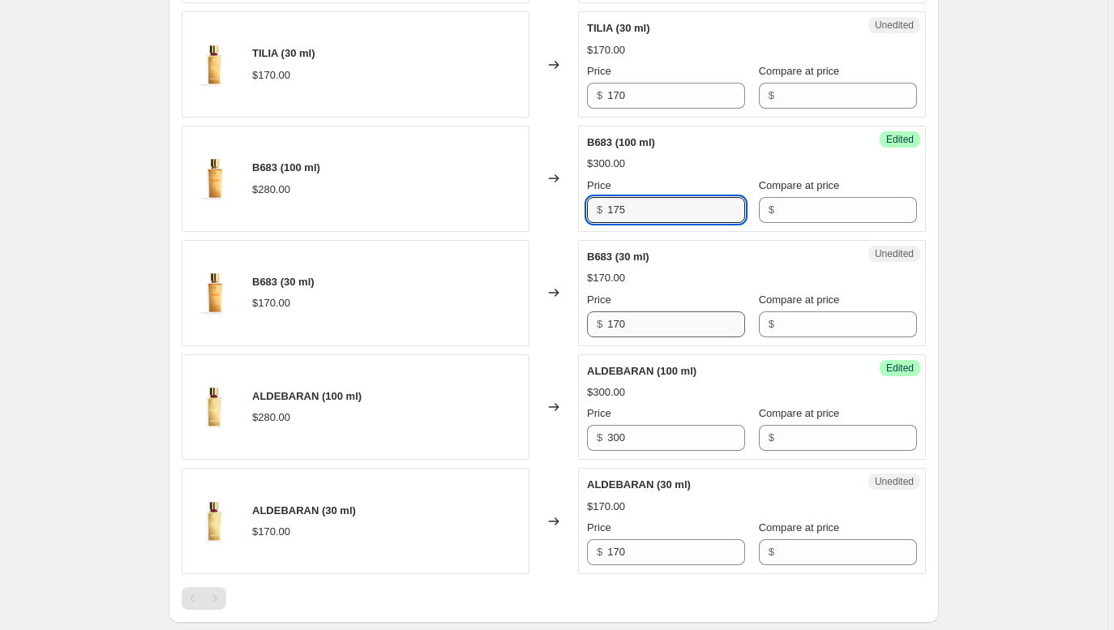
type input "300"
click at [561, 237] on div "ENCELADE (100 ml) $280.00 Changed to Success Edited ENCELADE (100 ml) $300.00 P…" at bounding box center [554, 7] width 745 height 1134
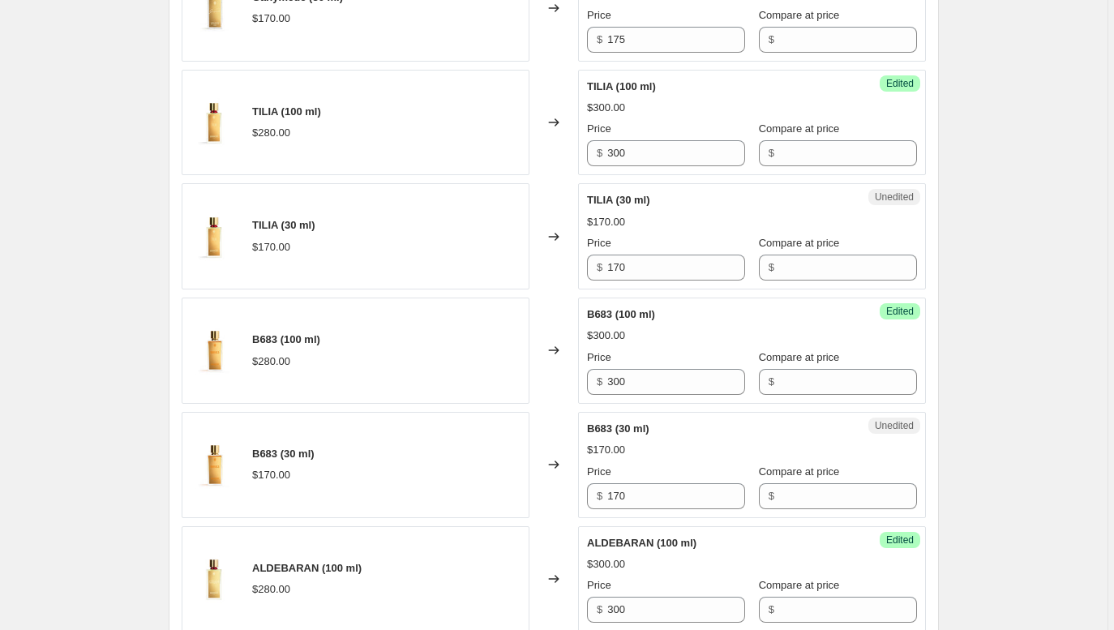
scroll to position [1365, 0]
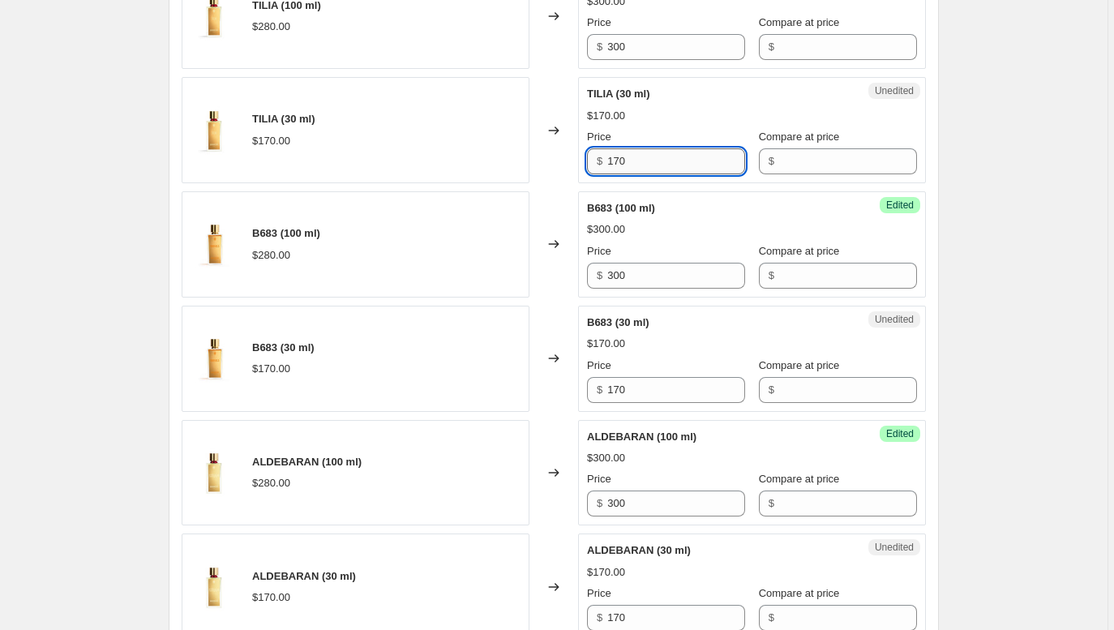
click at [623, 165] on input "170" at bounding box center [676, 161] width 138 height 26
paste input "5"
type input "175"
click at [615, 391] on input "170" at bounding box center [676, 390] width 138 height 26
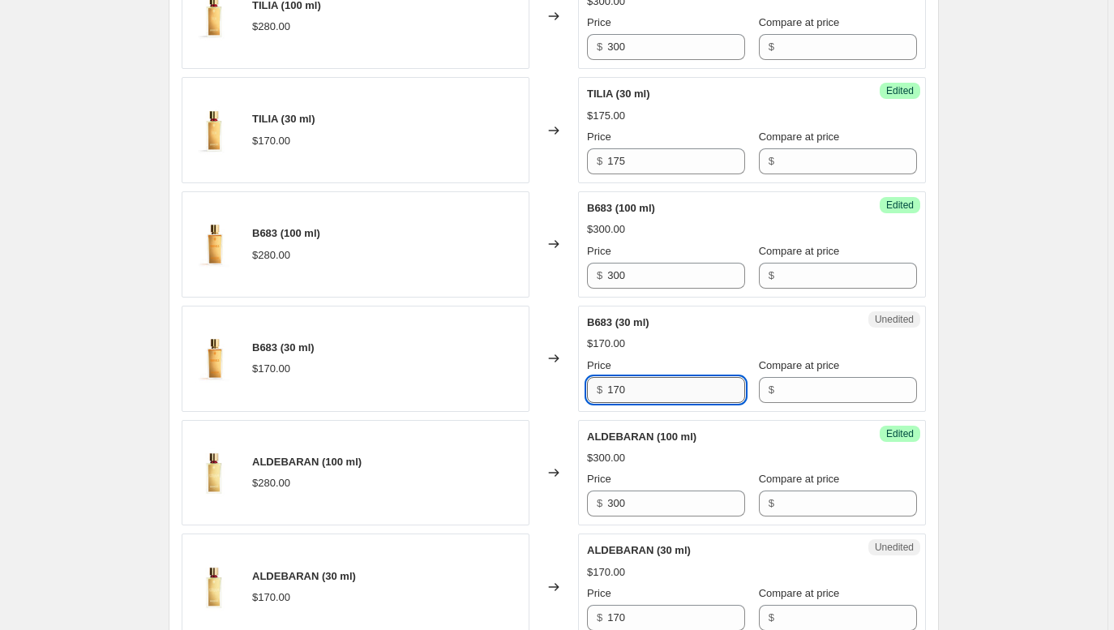
click at [616, 391] on input "170" at bounding box center [676, 390] width 138 height 26
paste input "5"
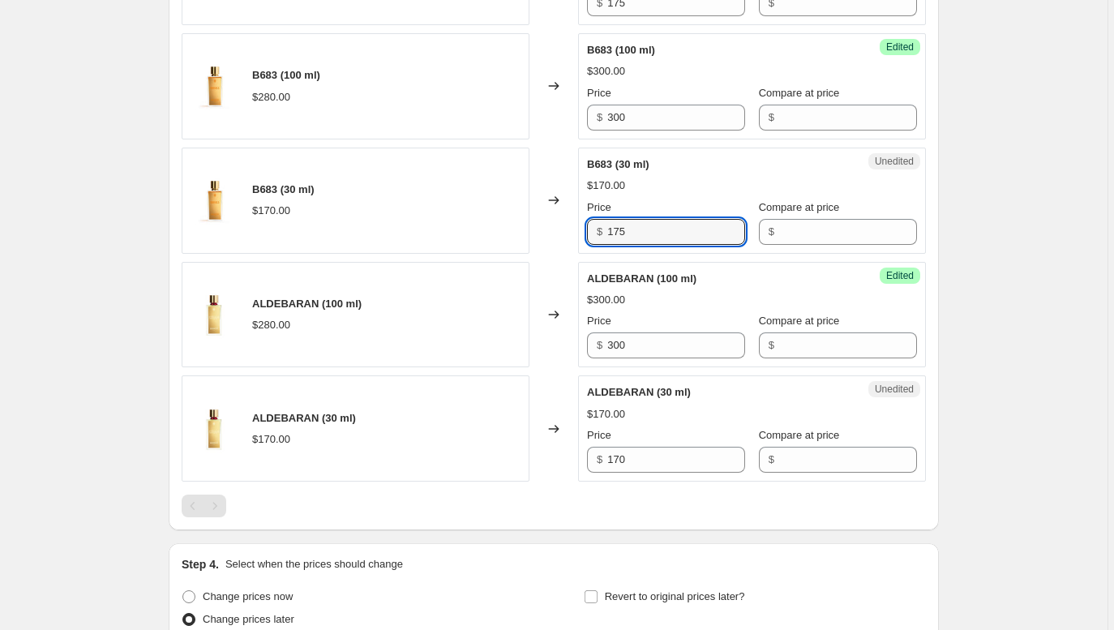
scroll to position [1592, 0]
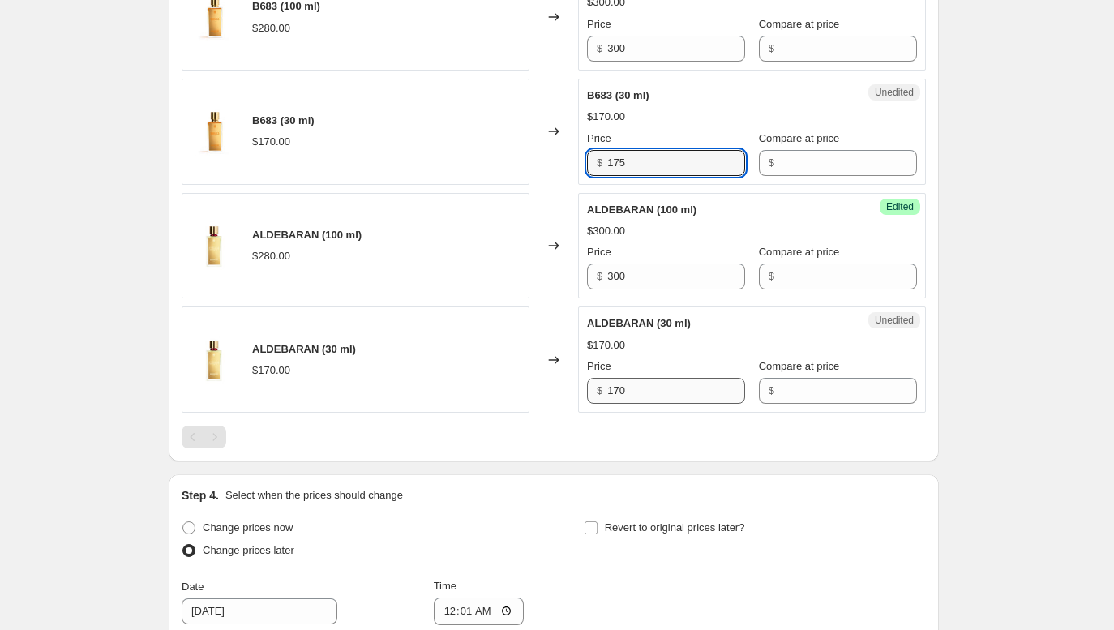
type input "175"
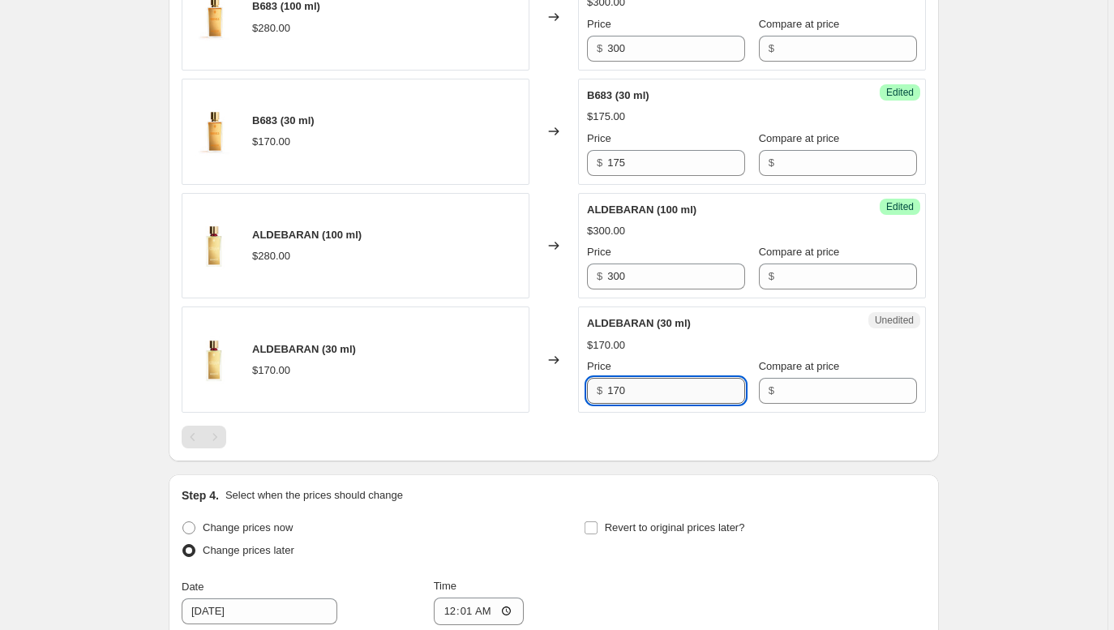
click at [623, 394] on input "170" at bounding box center [676, 391] width 138 height 26
paste input "5"
type input "175"
click at [555, 209] on div "Changed to" at bounding box center [554, 246] width 49 height 106
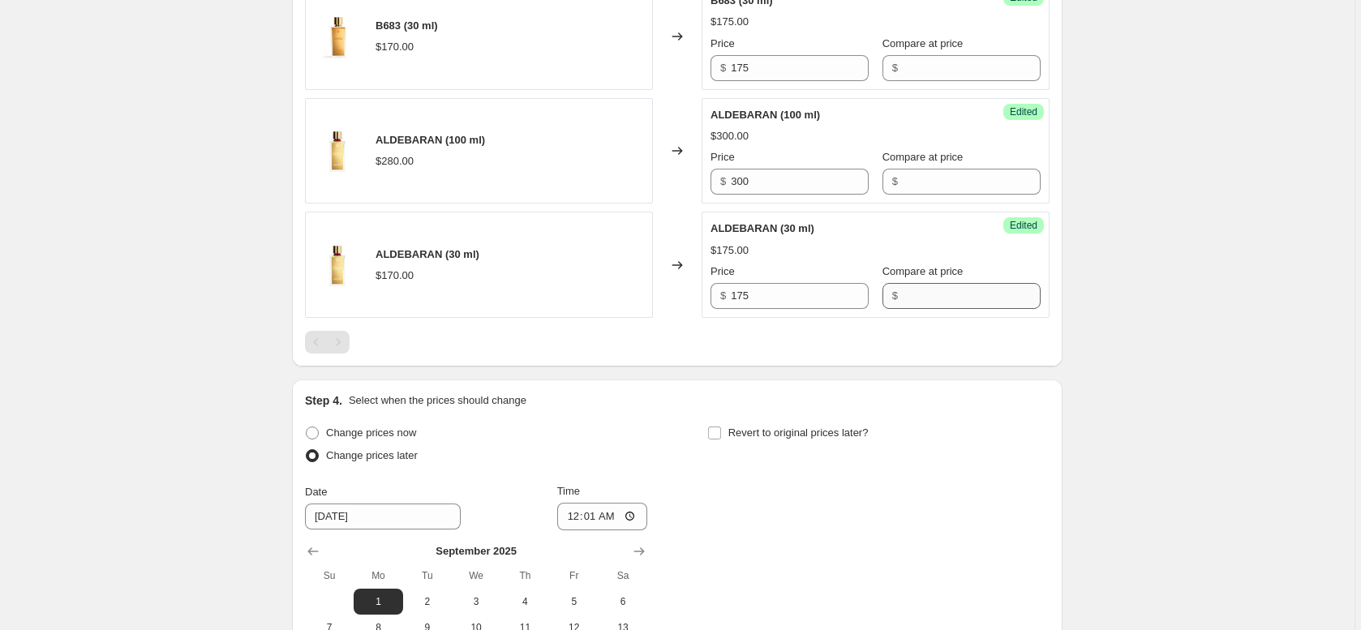
scroll to position [1954, 0]
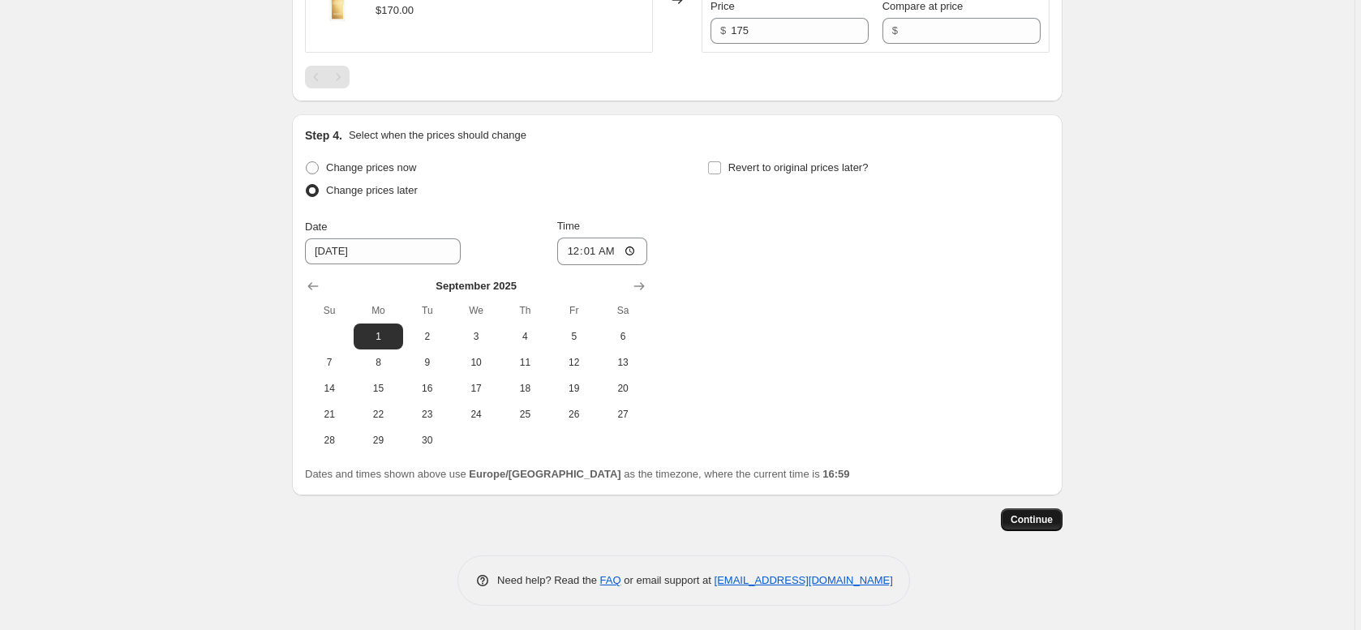
click at [1021, 516] on span "Continue" at bounding box center [1032, 519] width 42 height 13
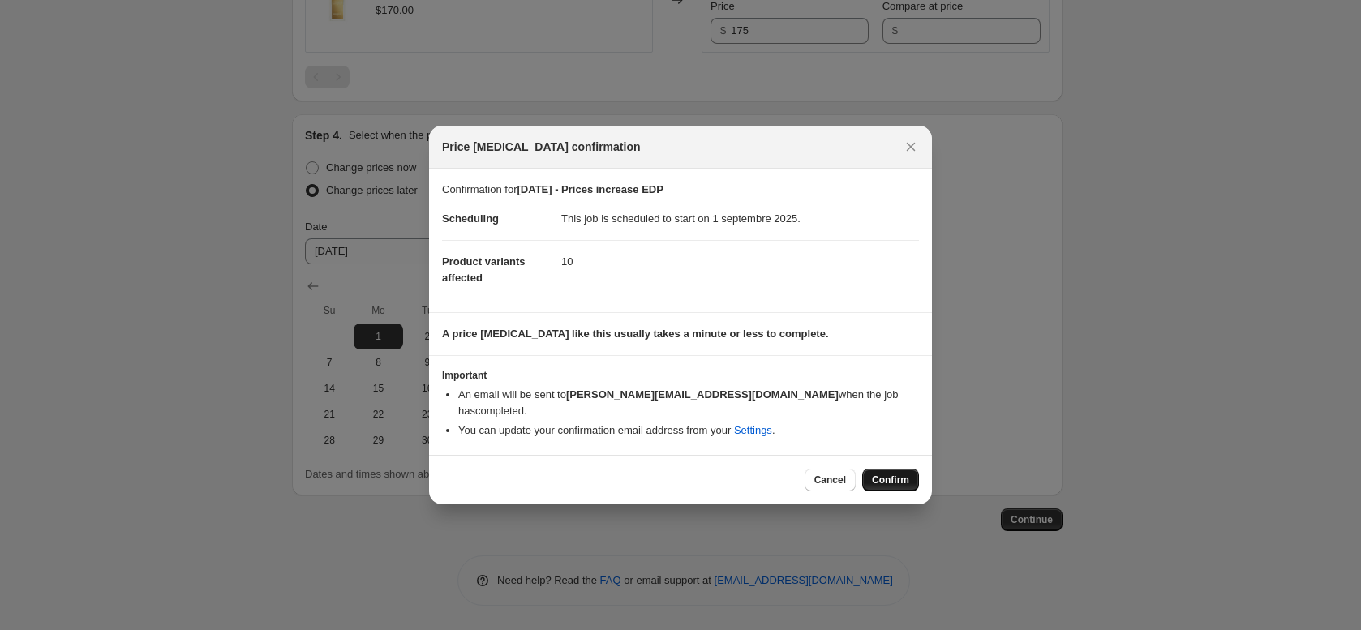
click at [902, 474] on span "Confirm" at bounding box center [890, 480] width 37 height 13
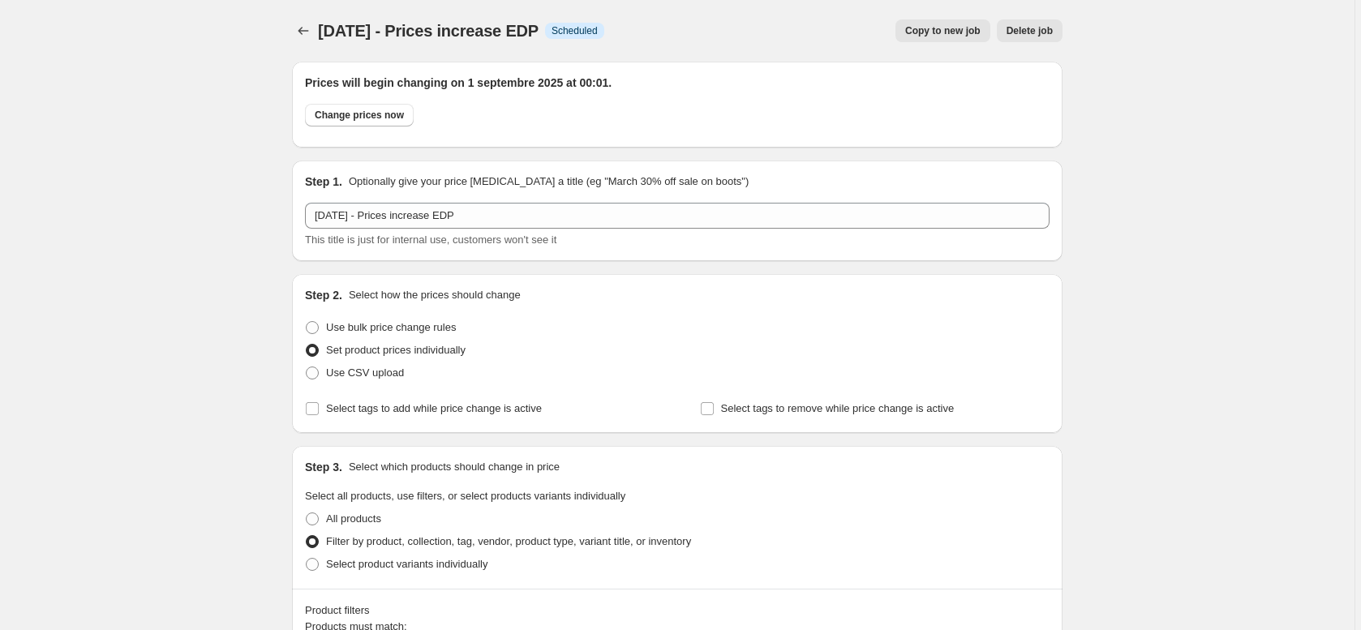
scroll to position [3, 0]
